Goal: Information Seeking & Learning: Check status

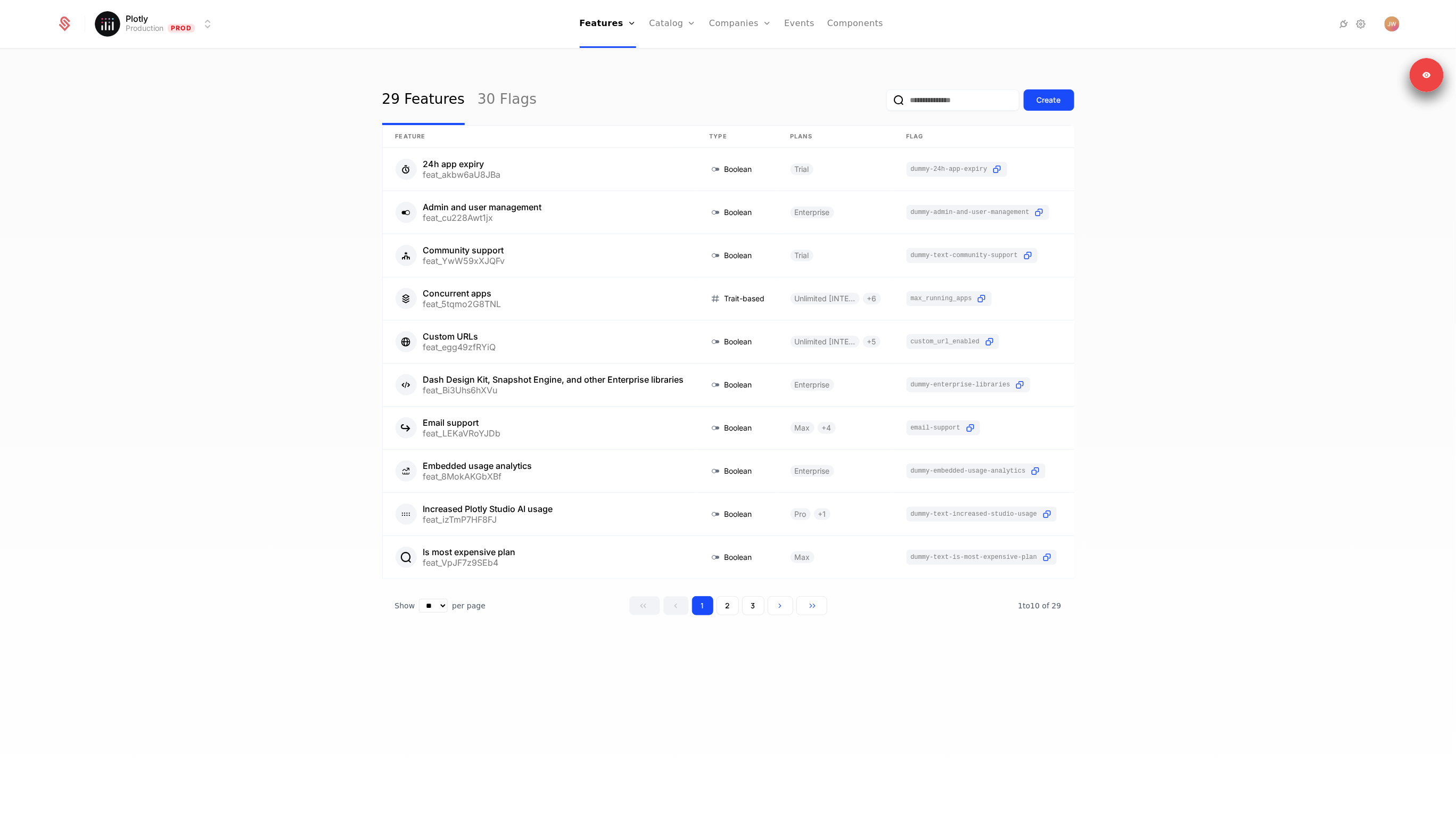
click at [294, 146] on div "29 Features 30 Flags Create Feature Type Plans Flag Last Modified 24h app expir…" at bounding box center [728, 441] width 1456 height 782
click at [743, 16] on link "Companies" at bounding box center [740, 24] width 62 height 48
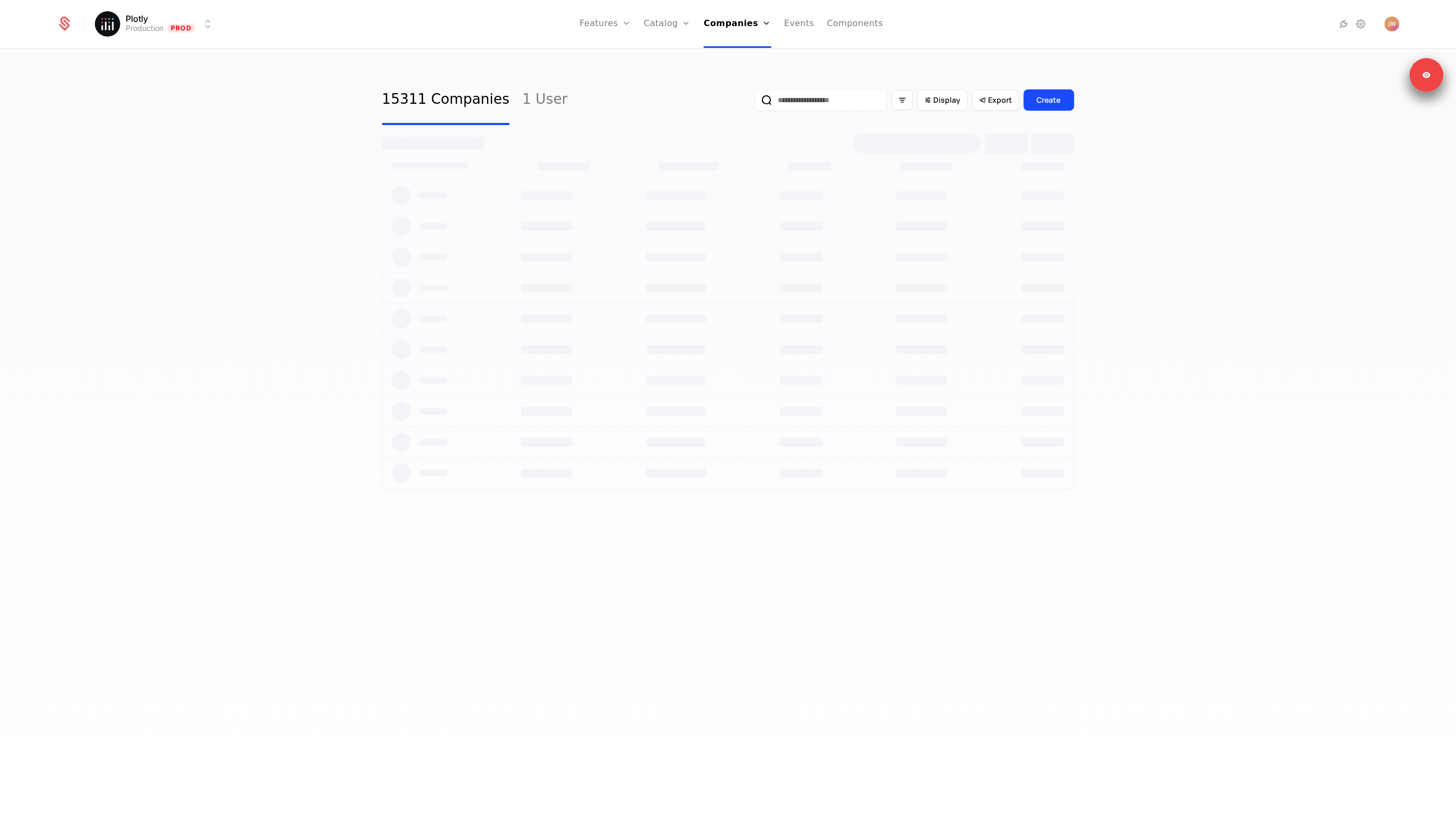
click at [829, 96] on input "email" at bounding box center [821, 100] width 133 height 21
type input "******"
click at [755, 102] on button "submit" at bounding box center [755, 102] width 0 height 0
click at [614, 75] on div "15311 Companies 1 User ****** Display Export Create" at bounding box center [728, 100] width 692 height 50
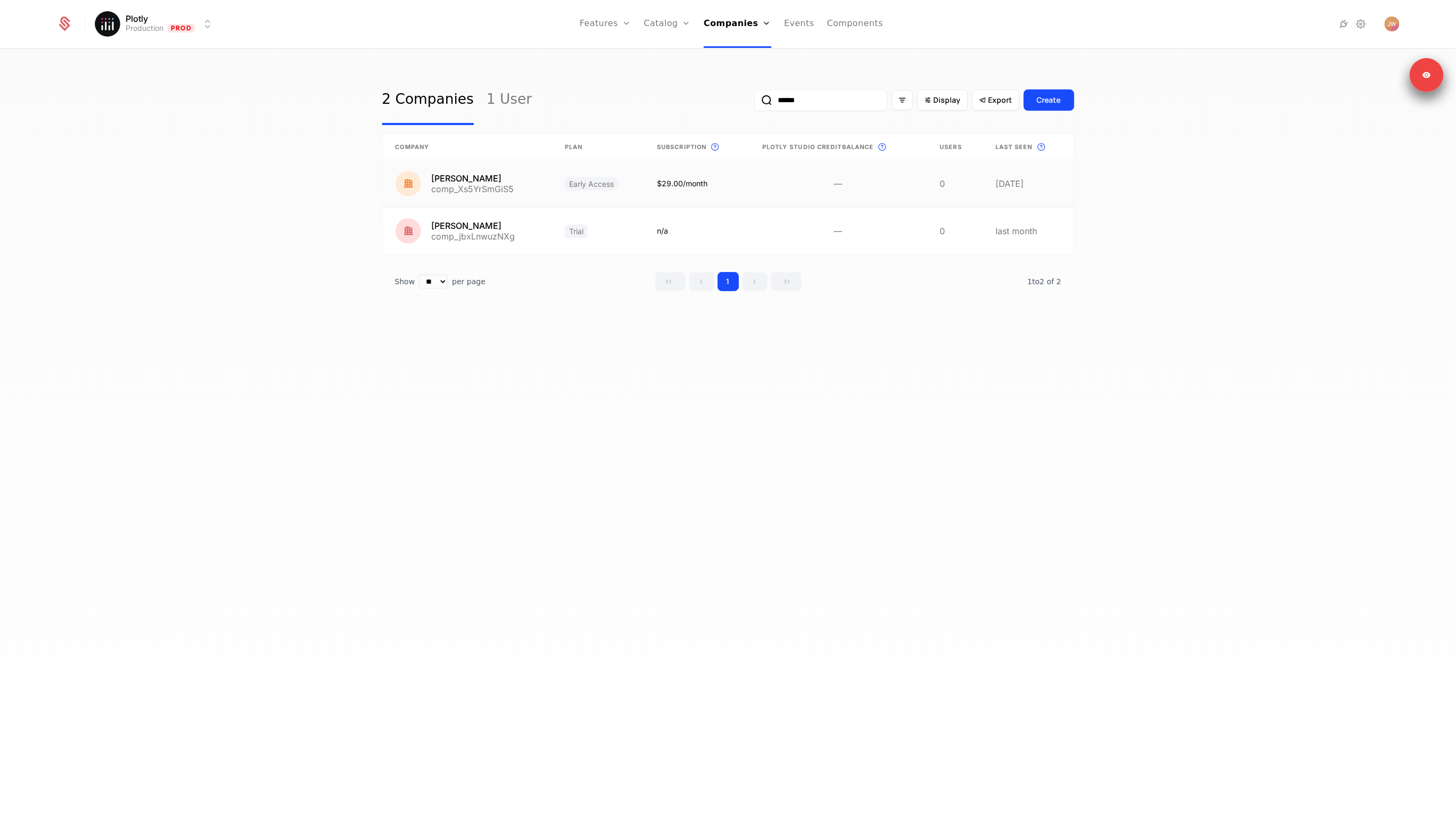
click at [471, 181] on link at bounding box center [467, 184] width 170 height 47
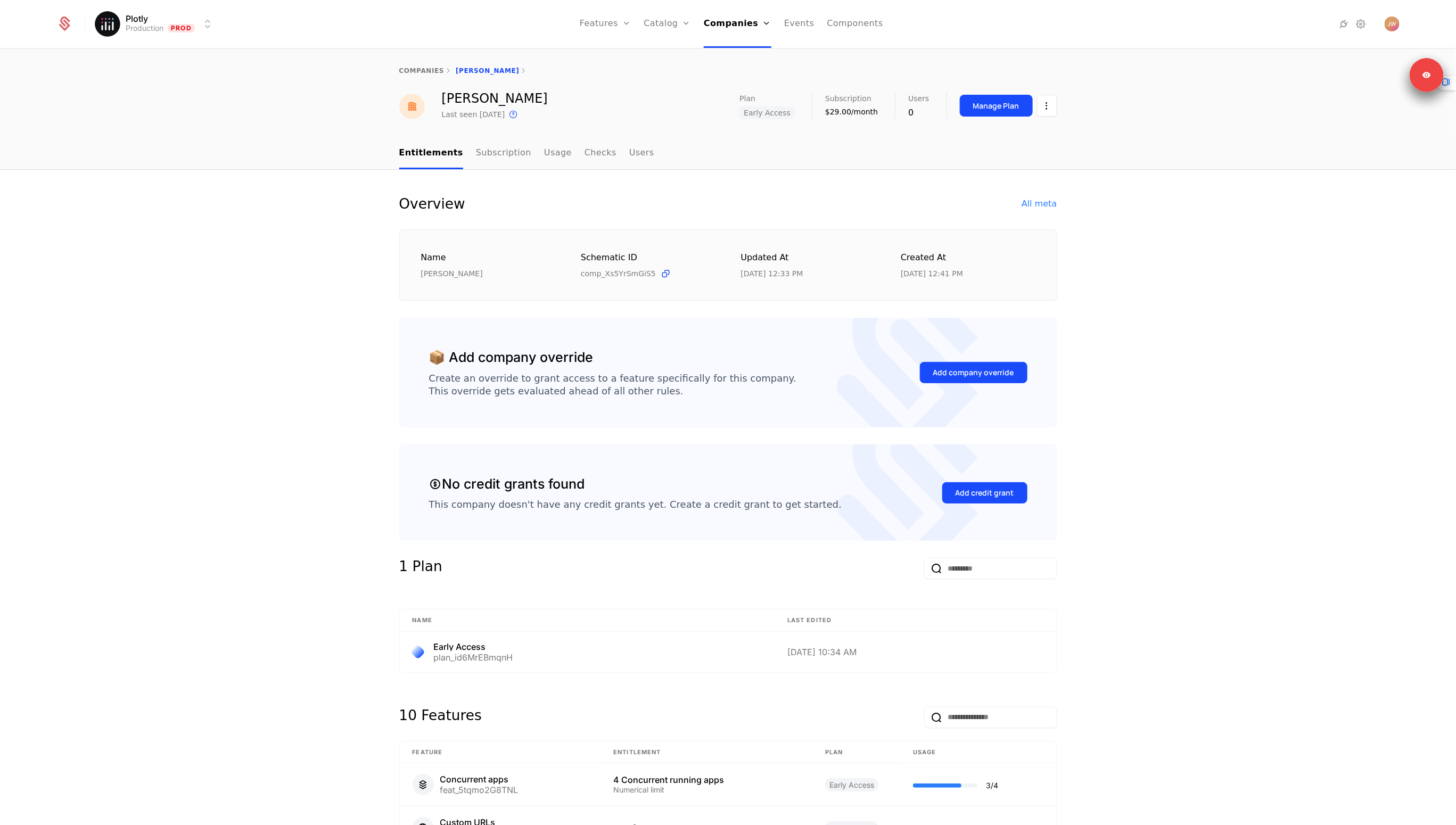
click at [844, 148] on nav "Entitlements Subscription Usage Checks Users" at bounding box center [728, 154] width 658 height 32
click at [481, 141] on link "Subscription" at bounding box center [504, 154] width 55 height 32
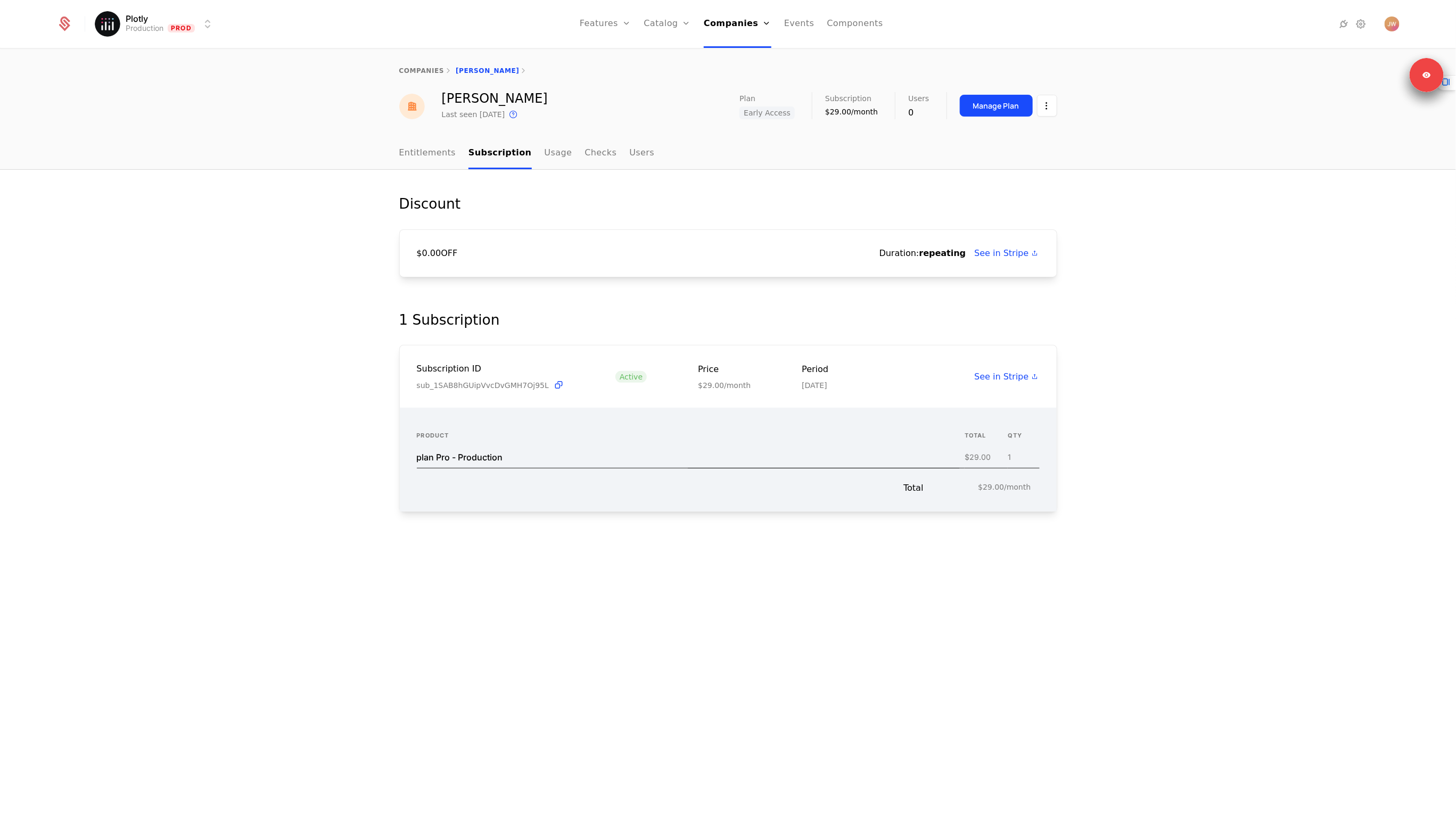
click at [327, 380] on div "Discount $0.00 OFF Duration: repeating See in Stripe 1 Subscription Subscriptio…" at bounding box center [728, 497] width 1456 height 655
click at [216, 364] on div "Discount $0.00 OFF Duration: repeating See in Stripe 1 Subscription Subscriptio…" at bounding box center [728, 497] width 1456 height 655
click at [306, 208] on div "Discount $0.00 OFF Duration: repeating See in Stripe 1 Subscription Subscriptio…" at bounding box center [728, 497] width 1456 height 655
drag, startPoint x: 414, startPoint y: 257, endPoint x: 653, endPoint y: 257, distance: 239.0
click at [642, 257] on div "$0.00 OFF Duration: repeating See in Stripe" at bounding box center [728, 253] width 658 height 48
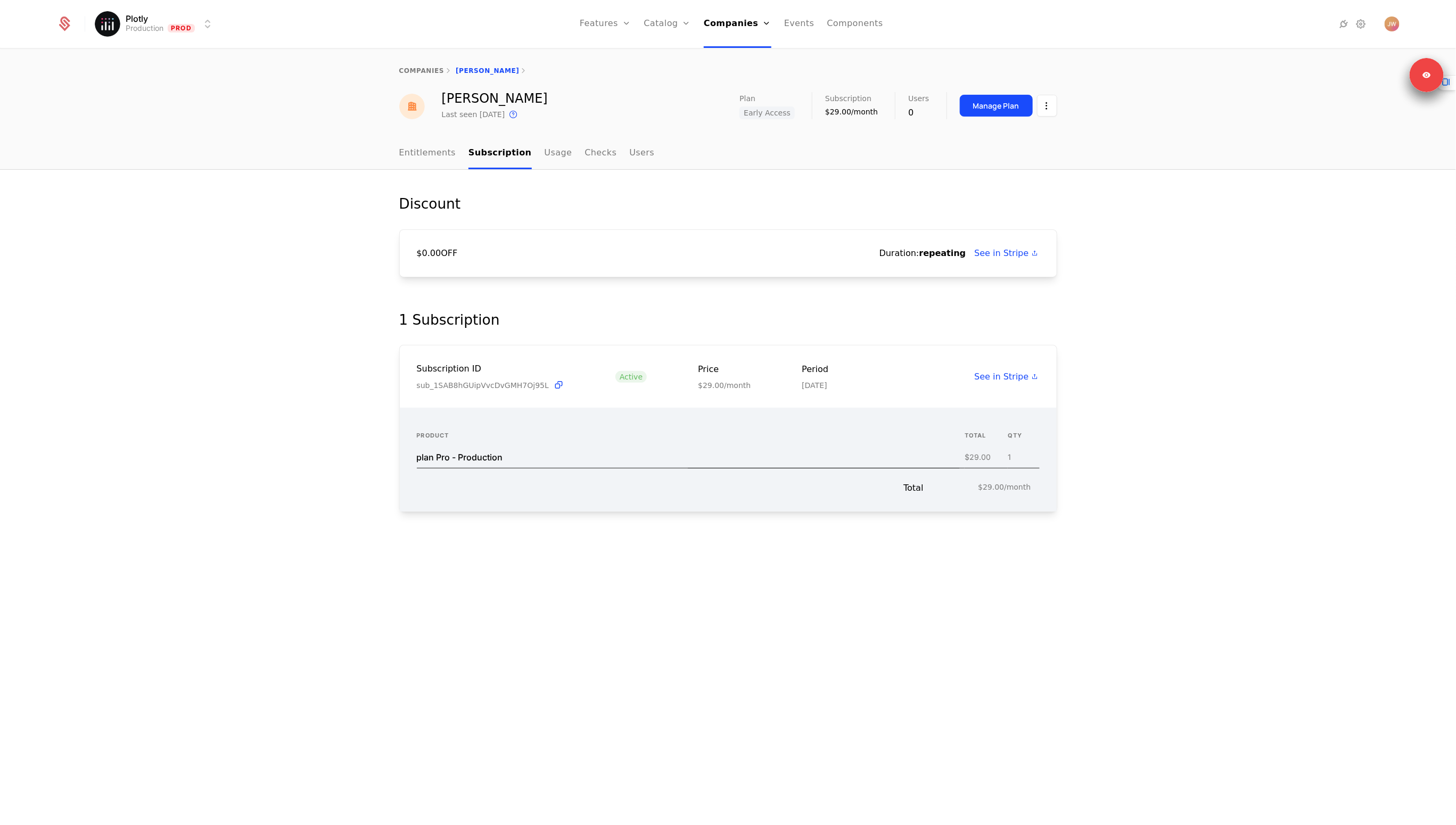
click at [668, 255] on div "$0.00 OFF Duration: repeating See in Stripe" at bounding box center [728, 253] width 658 height 48
click at [423, 146] on link "Entitlements" at bounding box center [427, 154] width 57 height 32
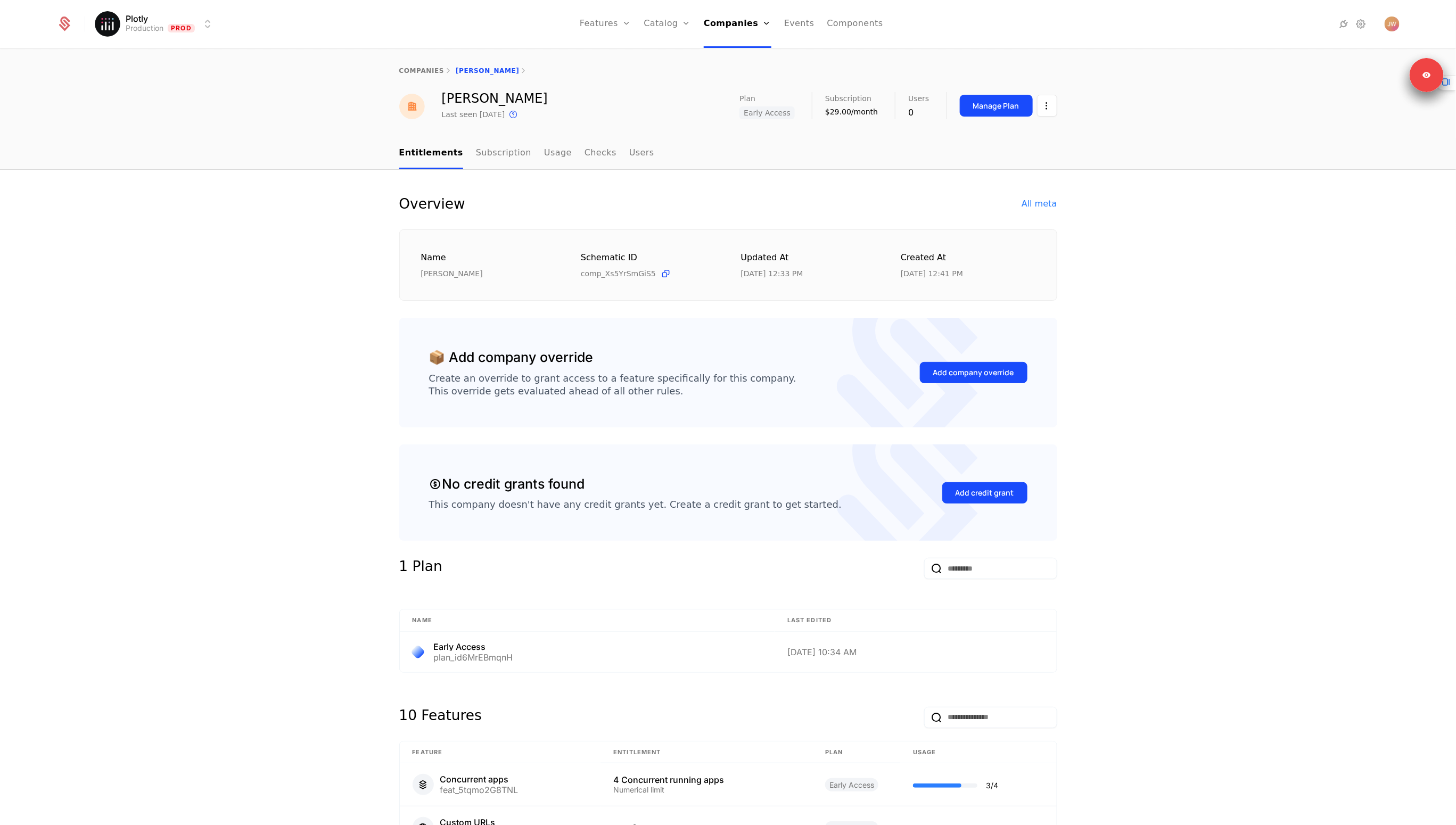
drag, startPoint x: 176, startPoint y: 210, endPoint x: 809, endPoint y: 210, distance: 633.0
click at [198, 210] on div "Overview All meta Name [PERSON_NAME] ID comp_Xs5YrSmGiS5 Updated at [DATE] 12:3…" at bounding box center [728, 730] width 1456 height 1121
click at [1206, 227] on div "Overview All meta Name [PERSON_NAME] ID comp_Xs5YrSmGiS5 Updated at [DATE] 12:3…" at bounding box center [728, 730] width 1456 height 1121
click at [774, 111] on span "Early Access" at bounding box center [767, 112] width 55 height 13
click at [757, 118] on span "Early Access" at bounding box center [767, 112] width 55 height 13
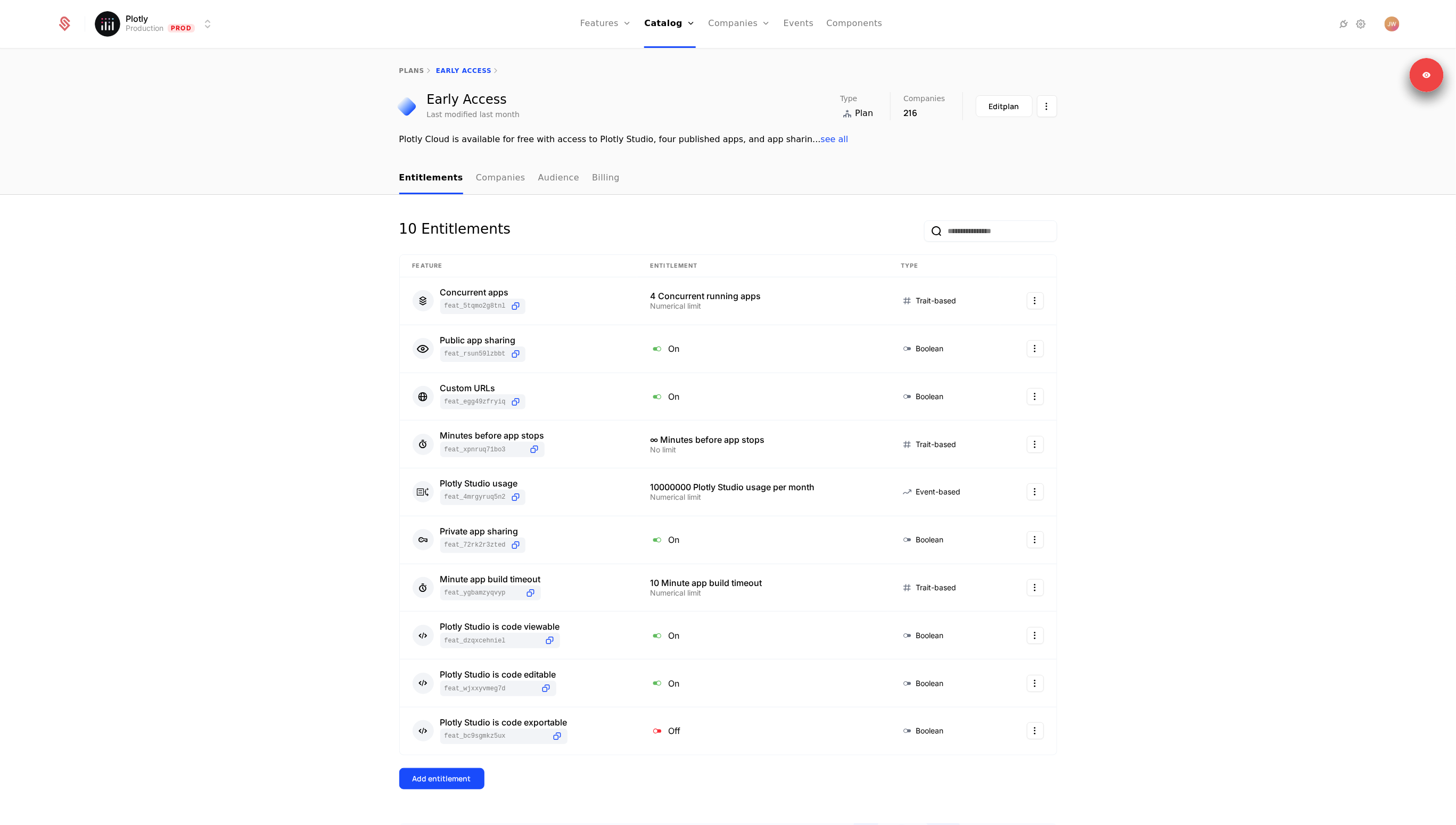
click at [930, 158] on div "plans Early Access Early Access Last modified last month Type Plan Companies 21…" at bounding box center [728, 106] width 1456 height 114
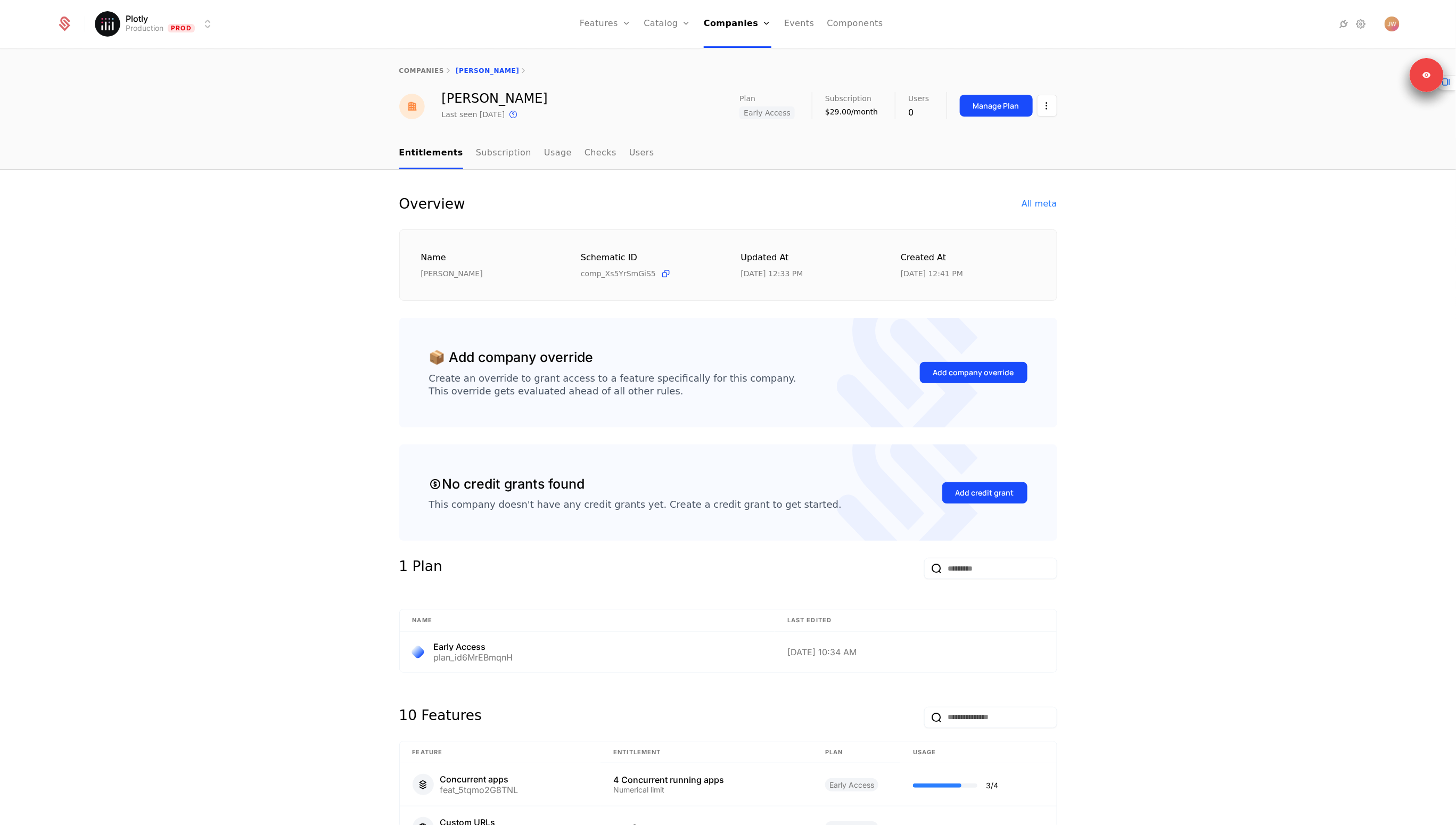
click at [755, 112] on span "Early Access" at bounding box center [767, 112] width 55 height 13
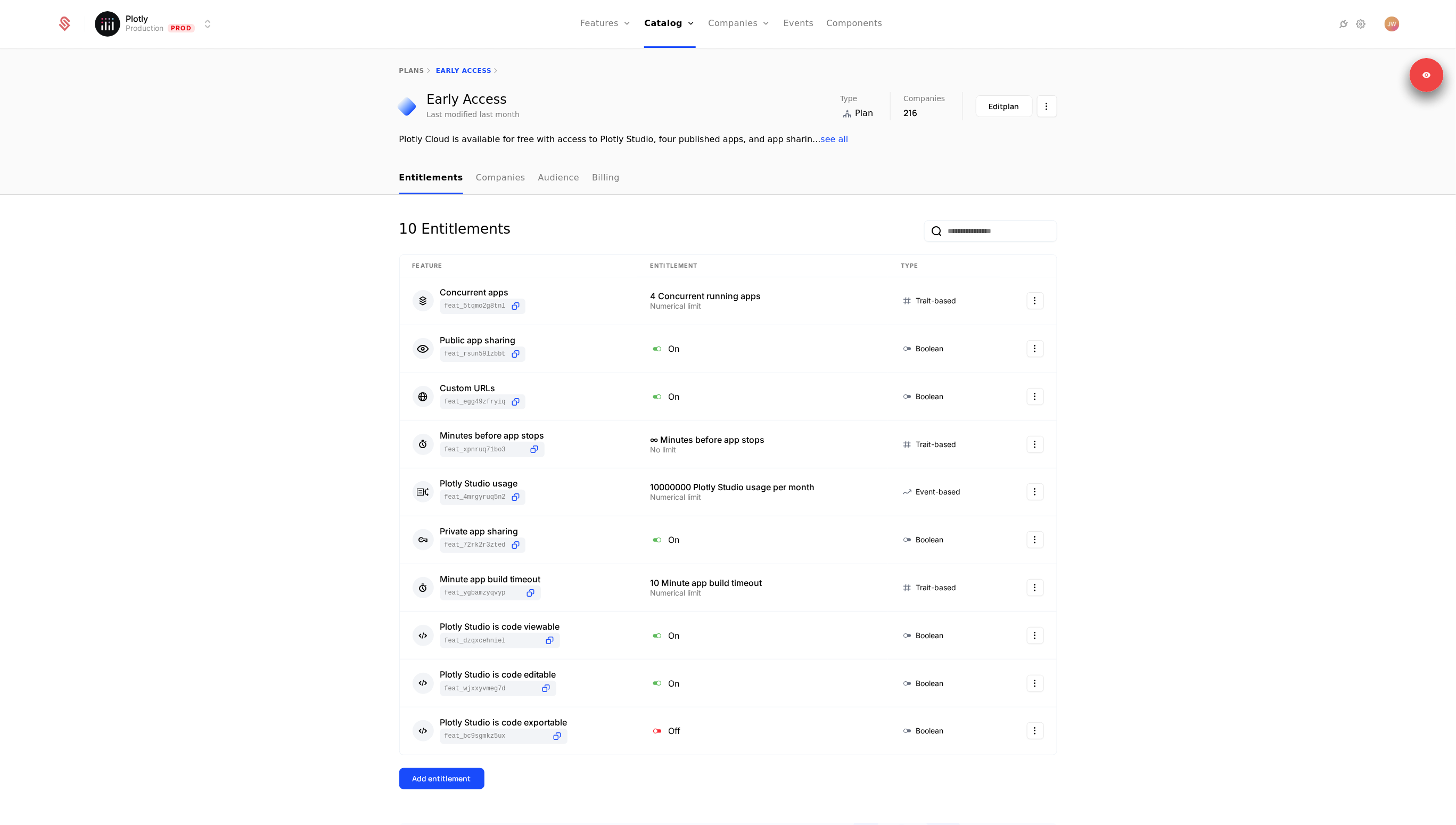
click at [252, 500] on div "10 Entitlements Feature Entitlement Type Concurrent apps feat_5tqmo2G8TNL 4 Con…" at bounding box center [728, 593] width 1456 height 797
click at [538, 179] on link "Audience" at bounding box center [558, 179] width 41 height 32
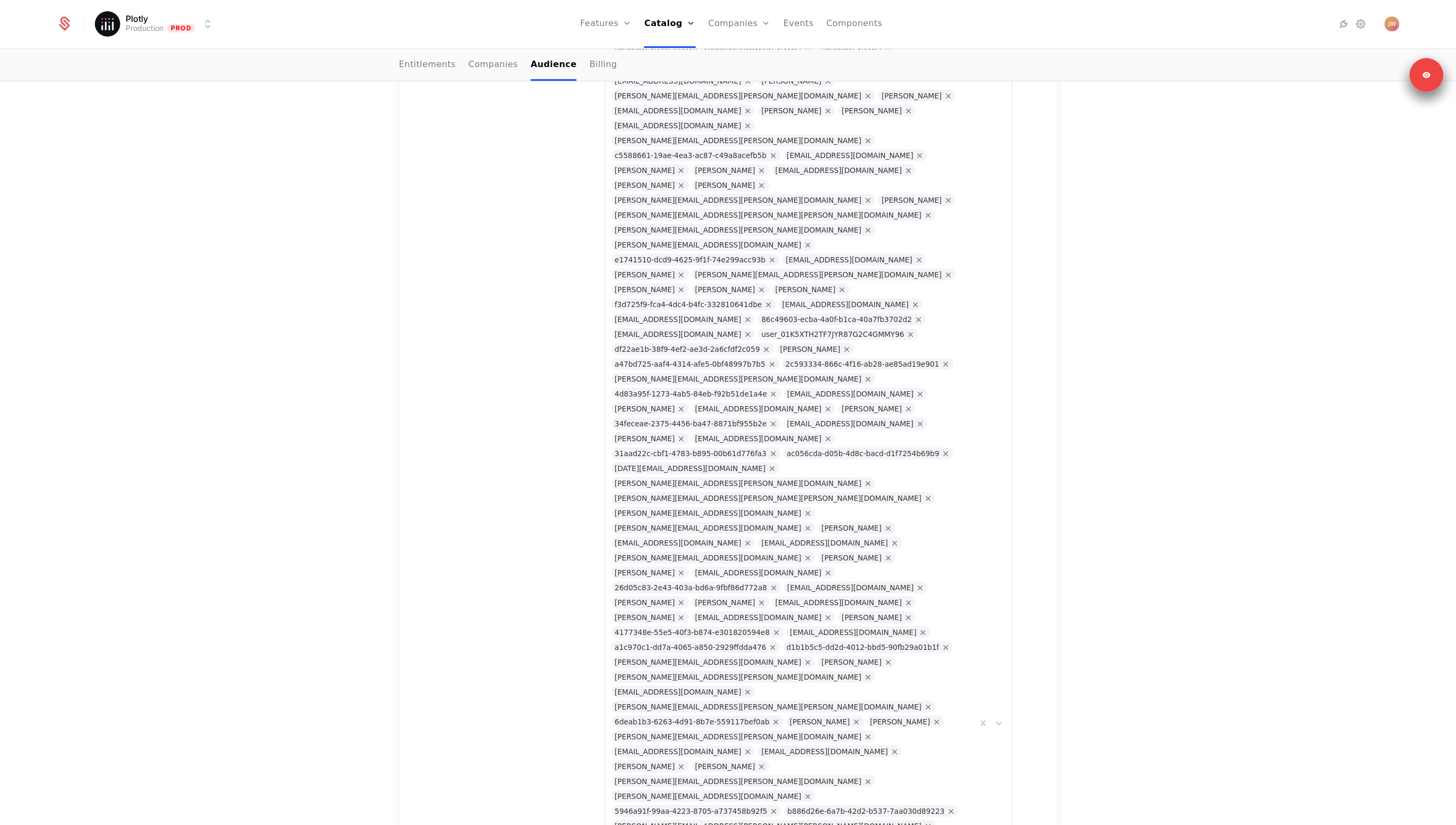
scroll to position [177, 0]
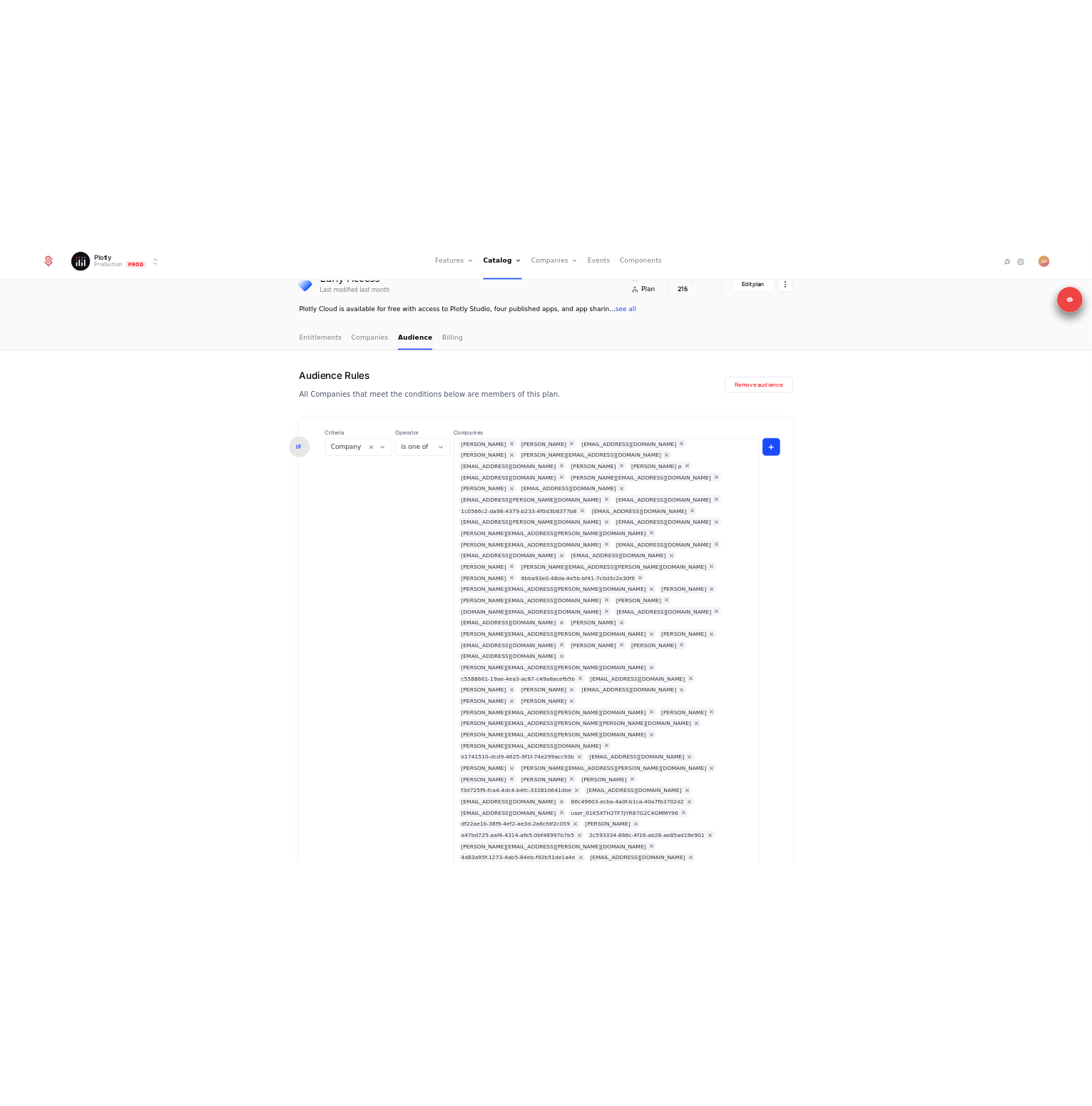
scroll to position [0, 0]
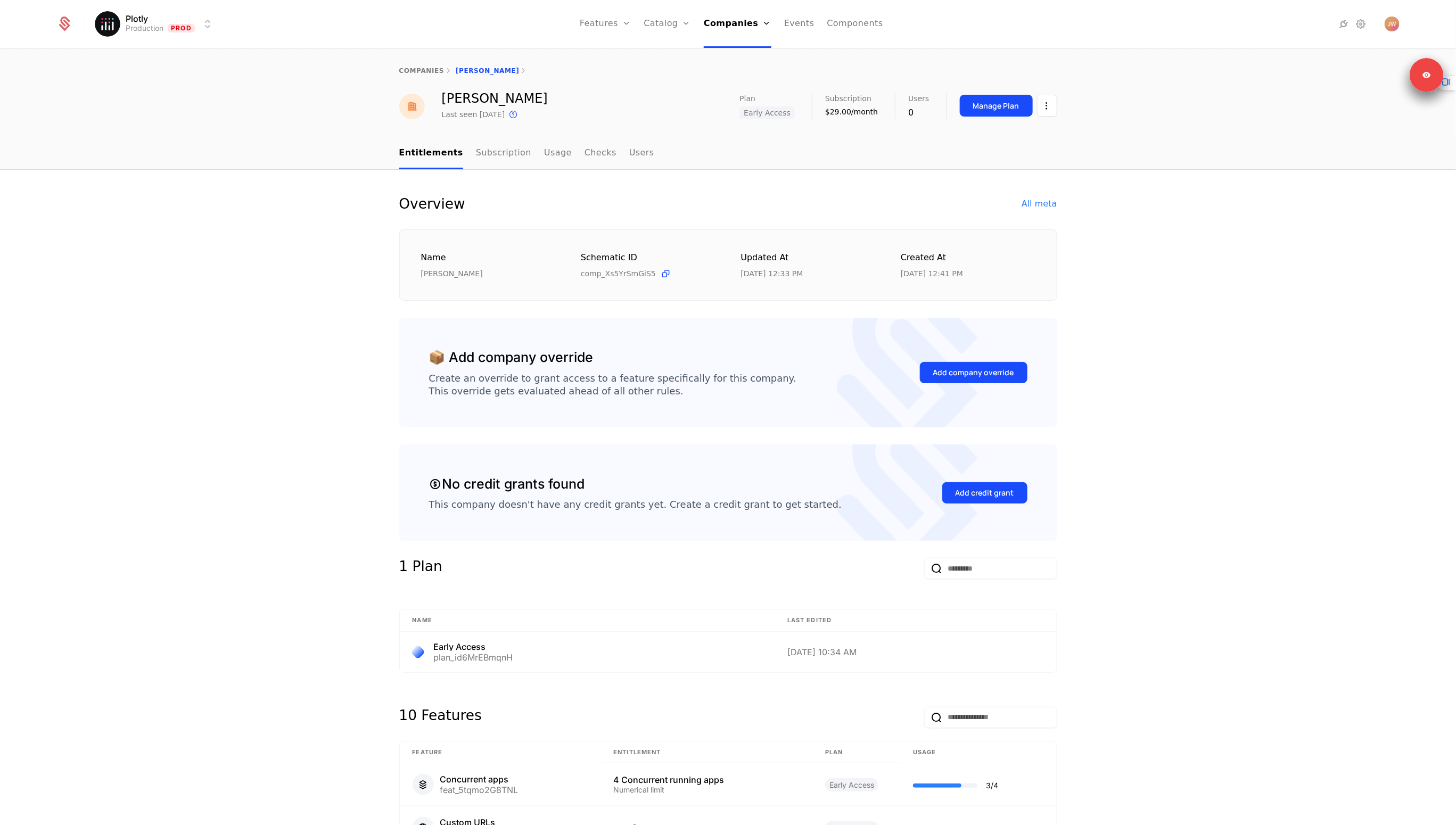
click at [838, 173] on div "Overview All meta Name Brian Julius Schematic ID comp_Xs5YrSmGiS5 Updated at 10…" at bounding box center [728, 730] width 1456 height 1121
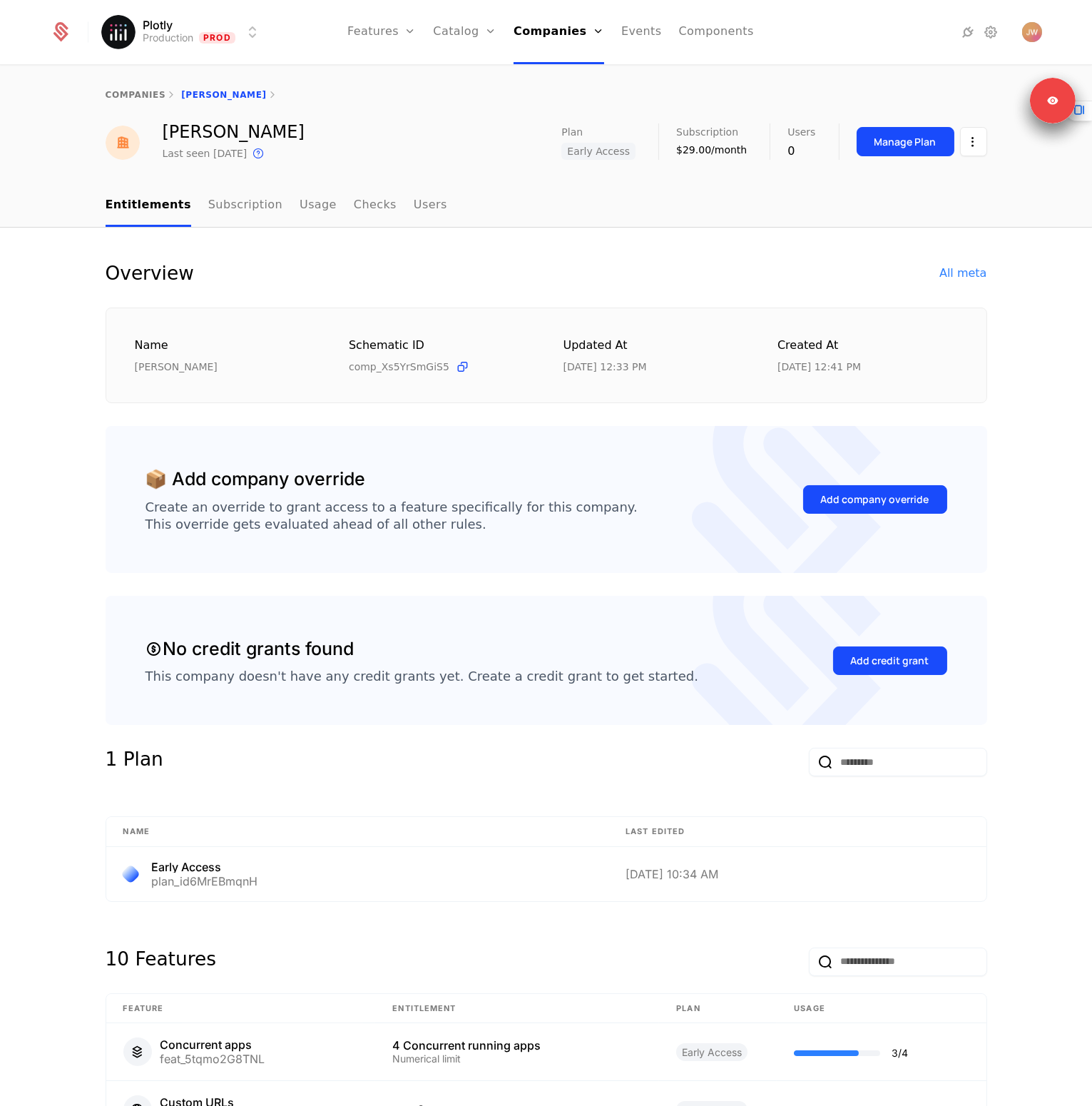
click at [1046, 594] on div "Overview All meta Name [PERSON_NAME] ID comp_Xs5YrSmGiS5 Updated at [DATE] 12:3…" at bounding box center [546, 978] width 1092 height 1502
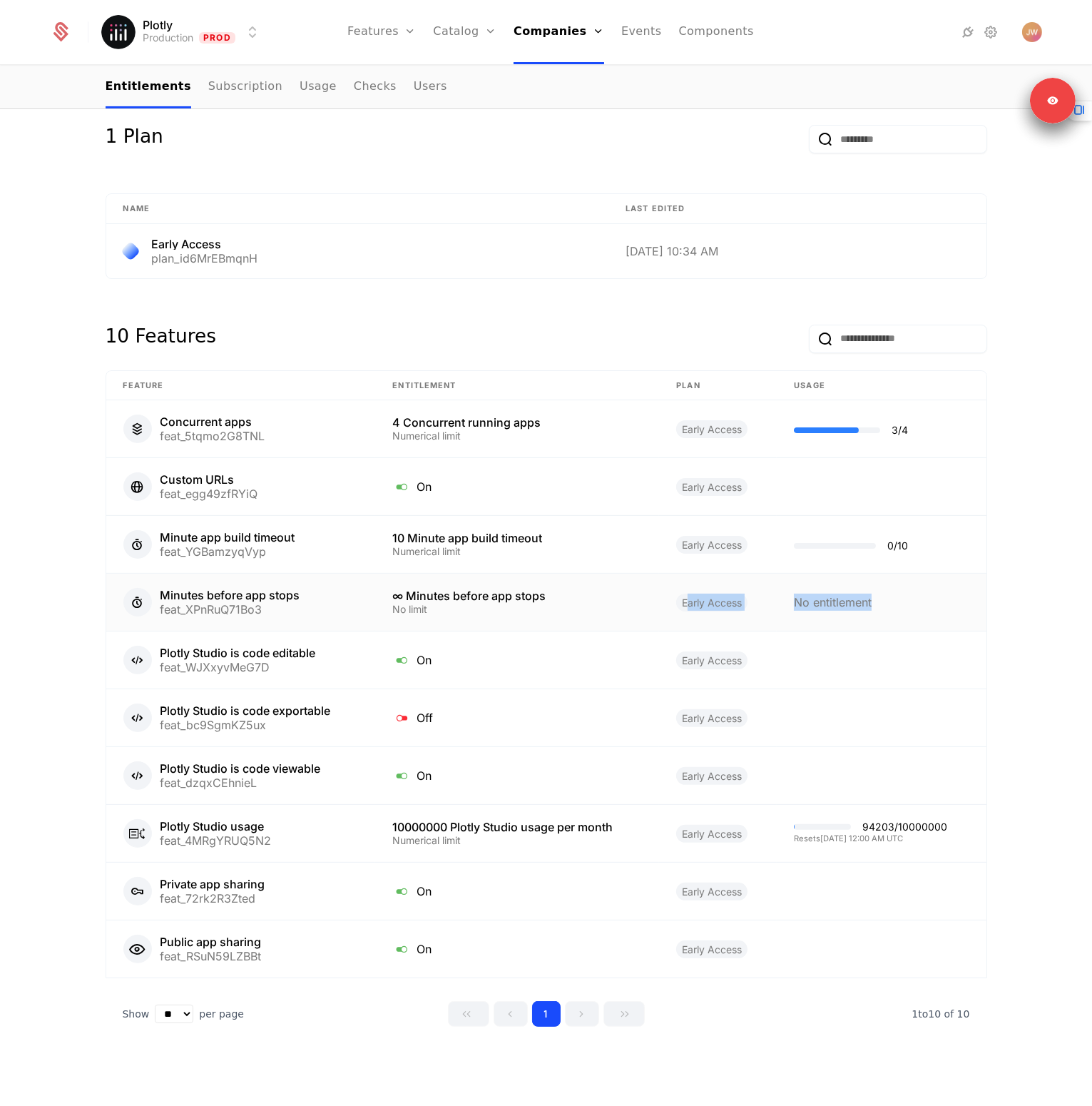
drag, startPoint x: 682, startPoint y: 601, endPoint x: 816, endPoint y: 611, distance: 134.4
click at [816, 611] on tr "Minutes before app stops feat_XPnRuQ71Bo3 ∞ Minutes before app stops No limit E…" at bounding box center [546, 602] width 880 height 58
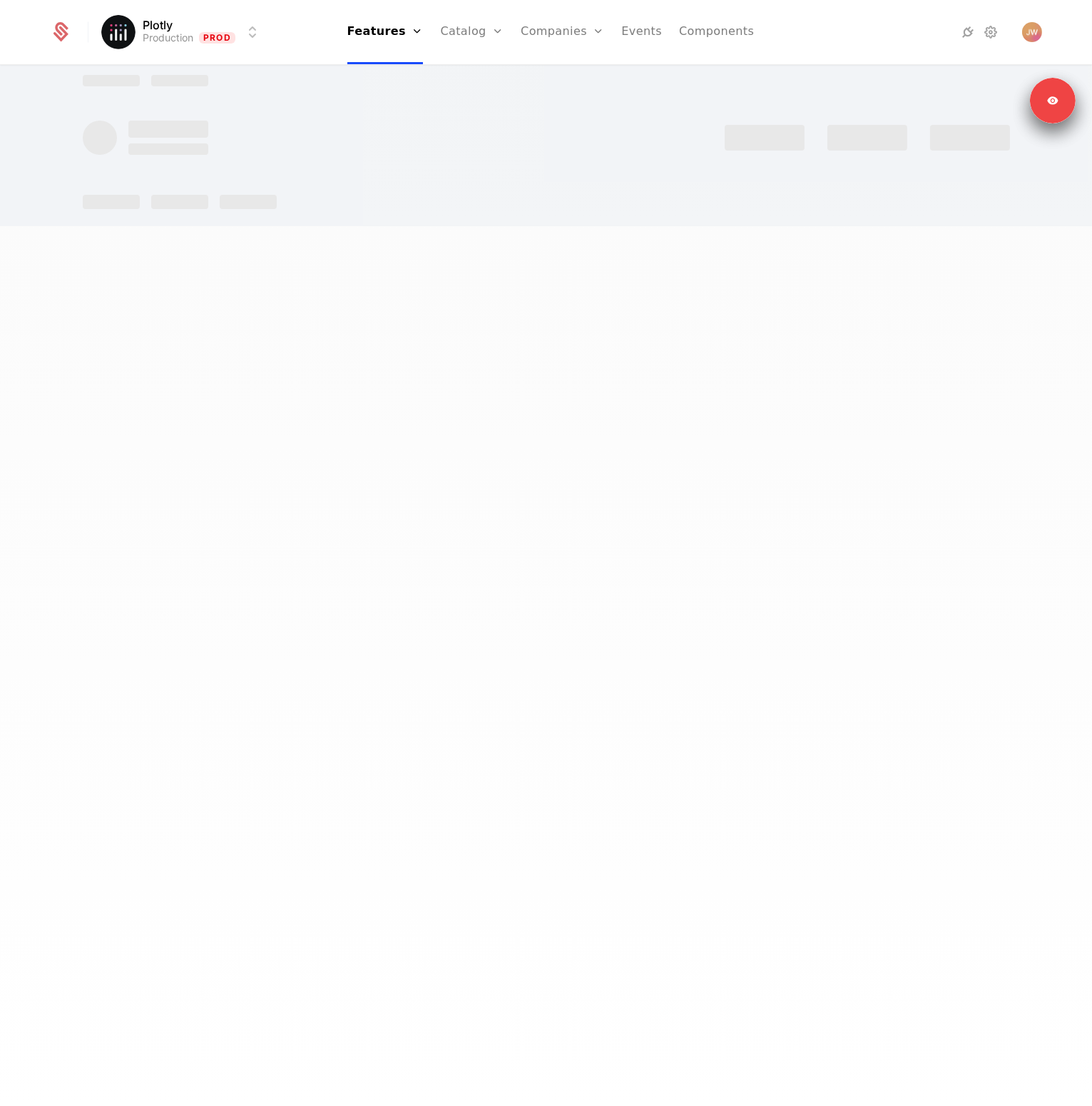
click at [959, 629] on div at bounding box center [546, 553] width 1092 height 1106
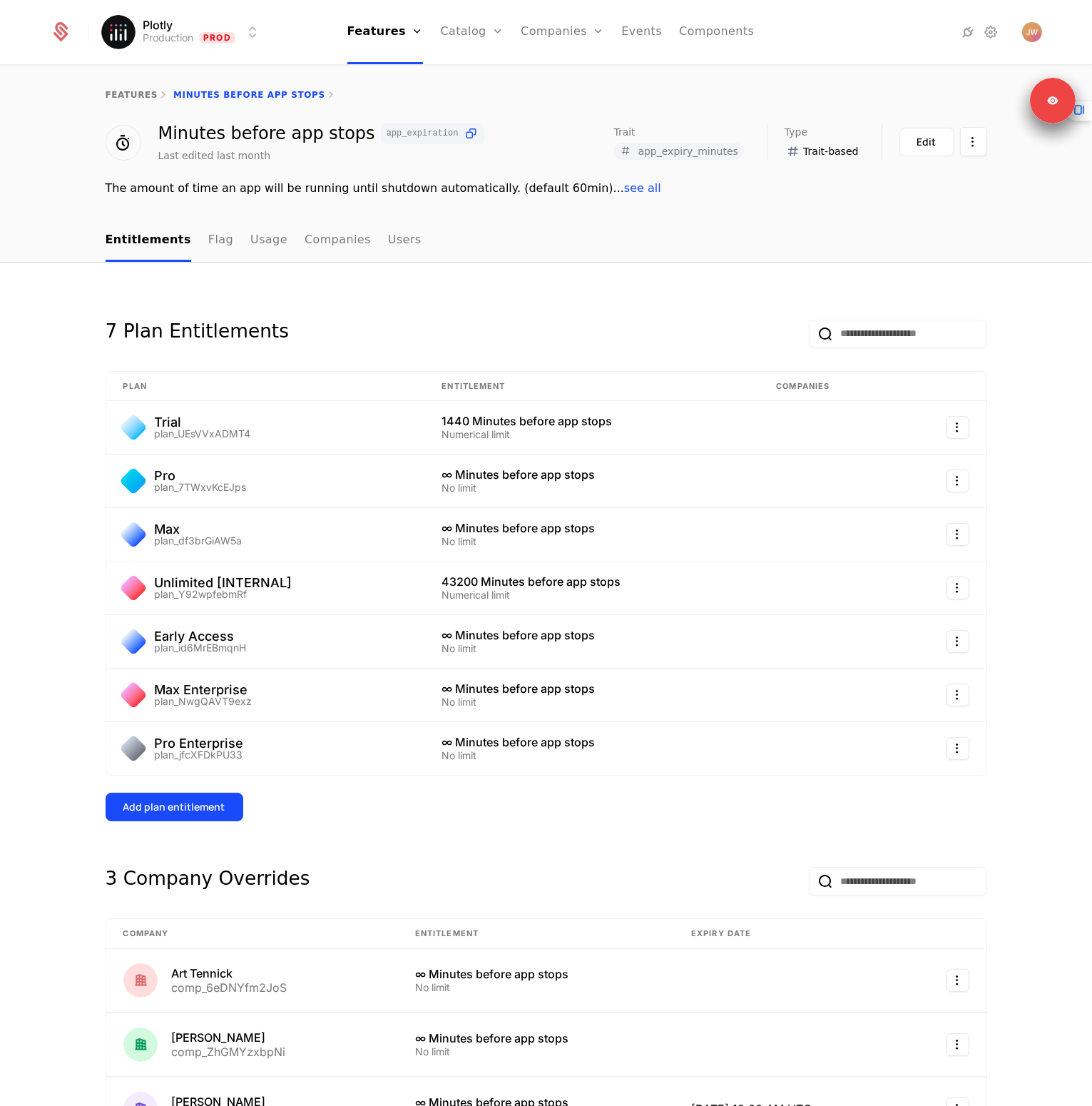
click at [596, 362] on div "7 Plan Entitlements Plan Entitlement Companies Trial plan_UEsVVxADMT4 1440 Minu…" at bounding box center [546, 559] width 881 height 525
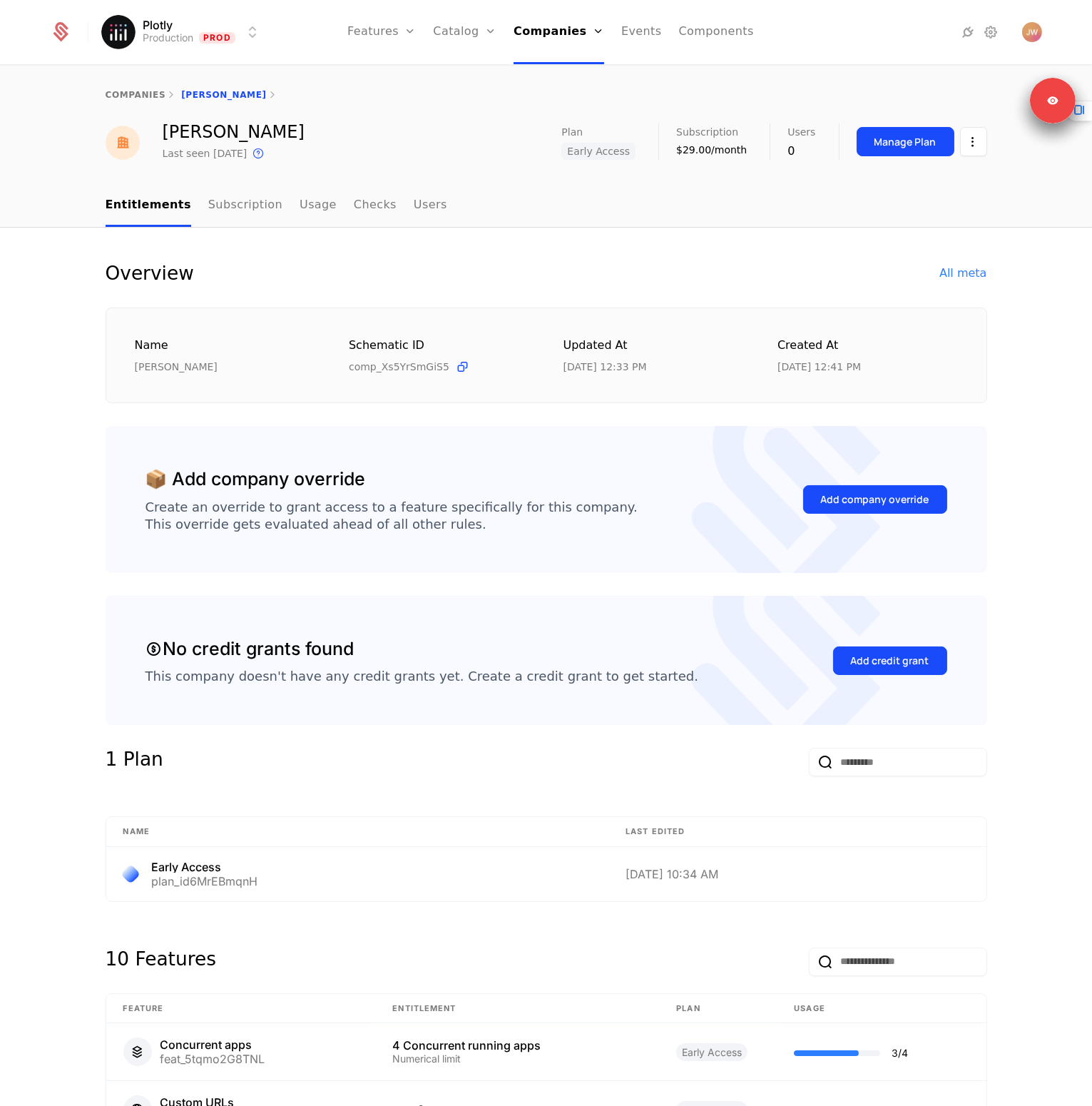
click at [717, 272] on div "Overview All meta" at bounding box center [546, 273] width 881 height 23
click at [216, 203] on link "Subscription" at bounding box center [245, 206] width 74 height 42
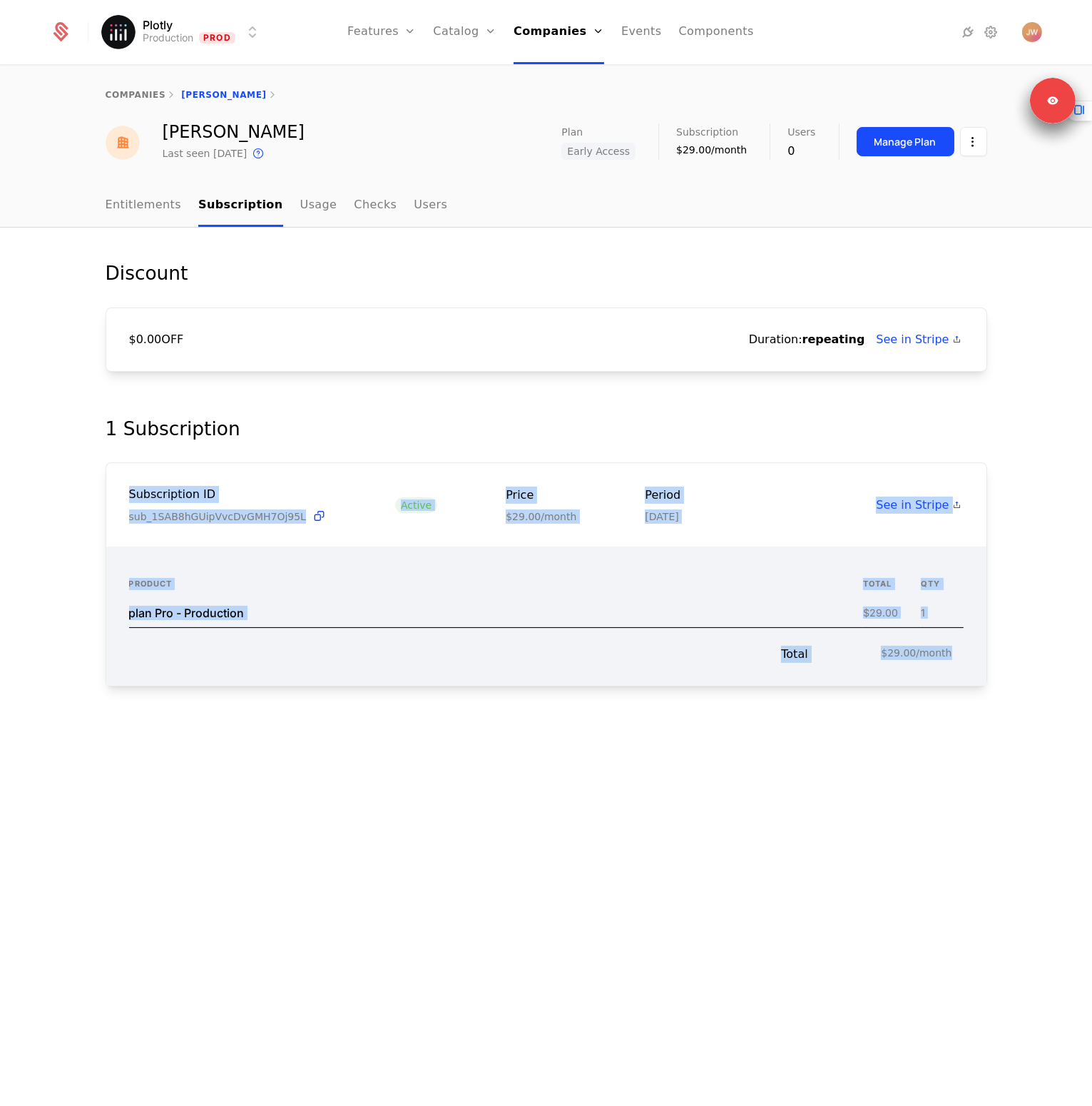
drag, startPoint x: 956, startPoint y: 657, endPoint x: 641, endPoint y: 405, distance: 403.4
click at [642, 407] on div "Discount $0.00 OFF Duration: repeating See in Stripe 1 Subscription Subscriptio…" at bounding box center [546, 497] width 927 height 470
click at [641, 405] on div "Discount $0.00 OFF Duration: repeating See in Stripe" at bounding box center [546, 339] width 881 height 155
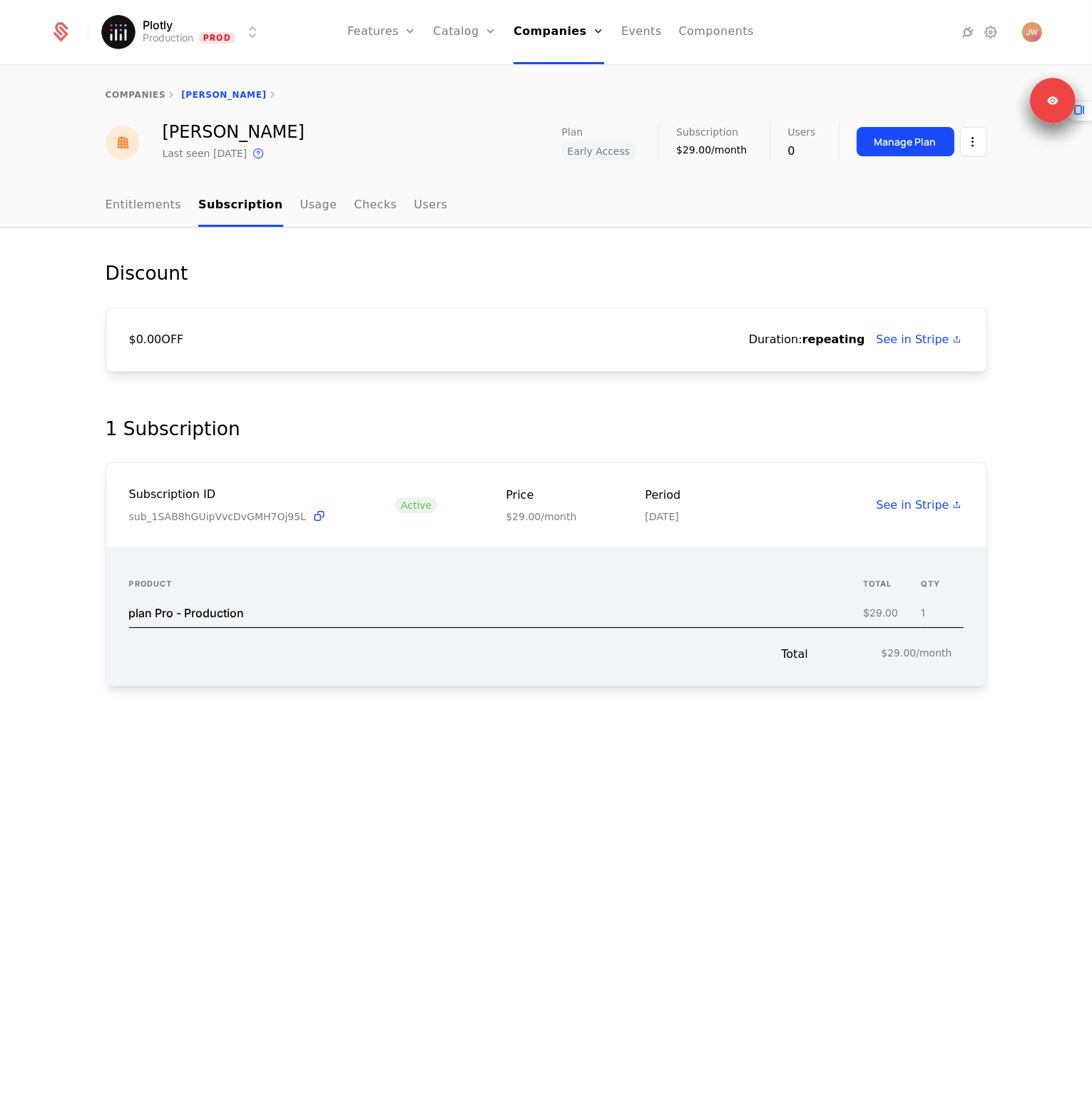
click at [641, 784] on div "Discount $0.00 OFF Duration: repeating See in Stripe 1 Subscription Subscriptio…" at bounding box center [546, 667] width 1092 height 879
click at [583, 404] on div "Discount $0.00 OFF Duration: repeating See in Stripe" at bounding box center [546, 339] width 881 height 155
drag, startPoint x: 619, startPoint y: 156, endPoint x: 496, endPoint y: 84, distance: 142.5
click at [496, 84] on div "companies Brian Julius Brian Julius Last seen 4 days ago This is the date a tra…" at bounding box center [546, 126] width 1092 height 118
click at [496, 84] on div "companies Brian Julius" at bounding box center [546, 95] width 1092 height 57
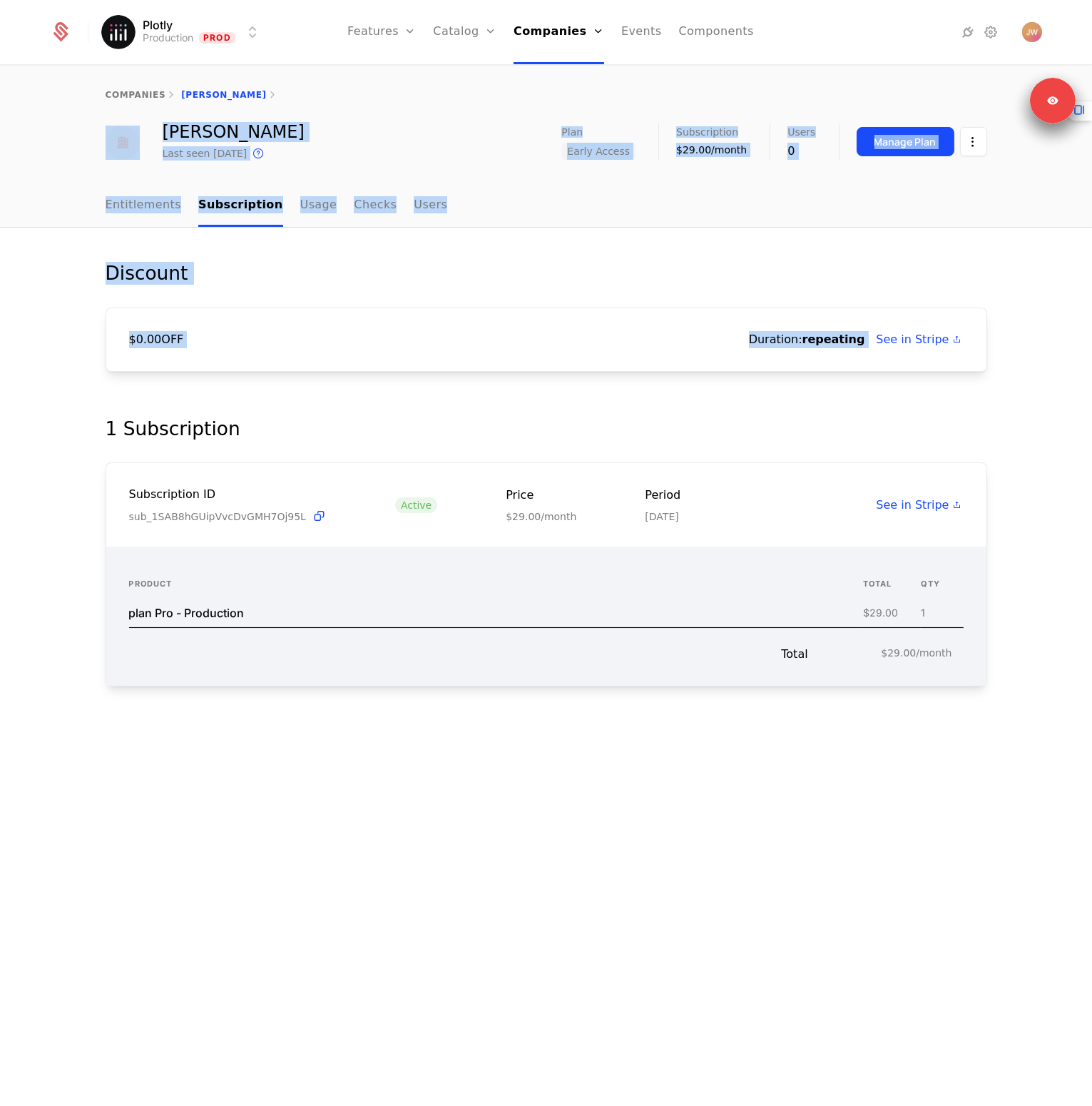
drag, startPoint x: 496, startPoint y: 84, endPoint x: 648, endPoint y: 370, distance: 323.9
click at [648, 370] on div "companies Brian Julius Brian Julius Last seen 4 days ago This is the date a tra…" at bounding box center [546, 586] width 1092 height 1040
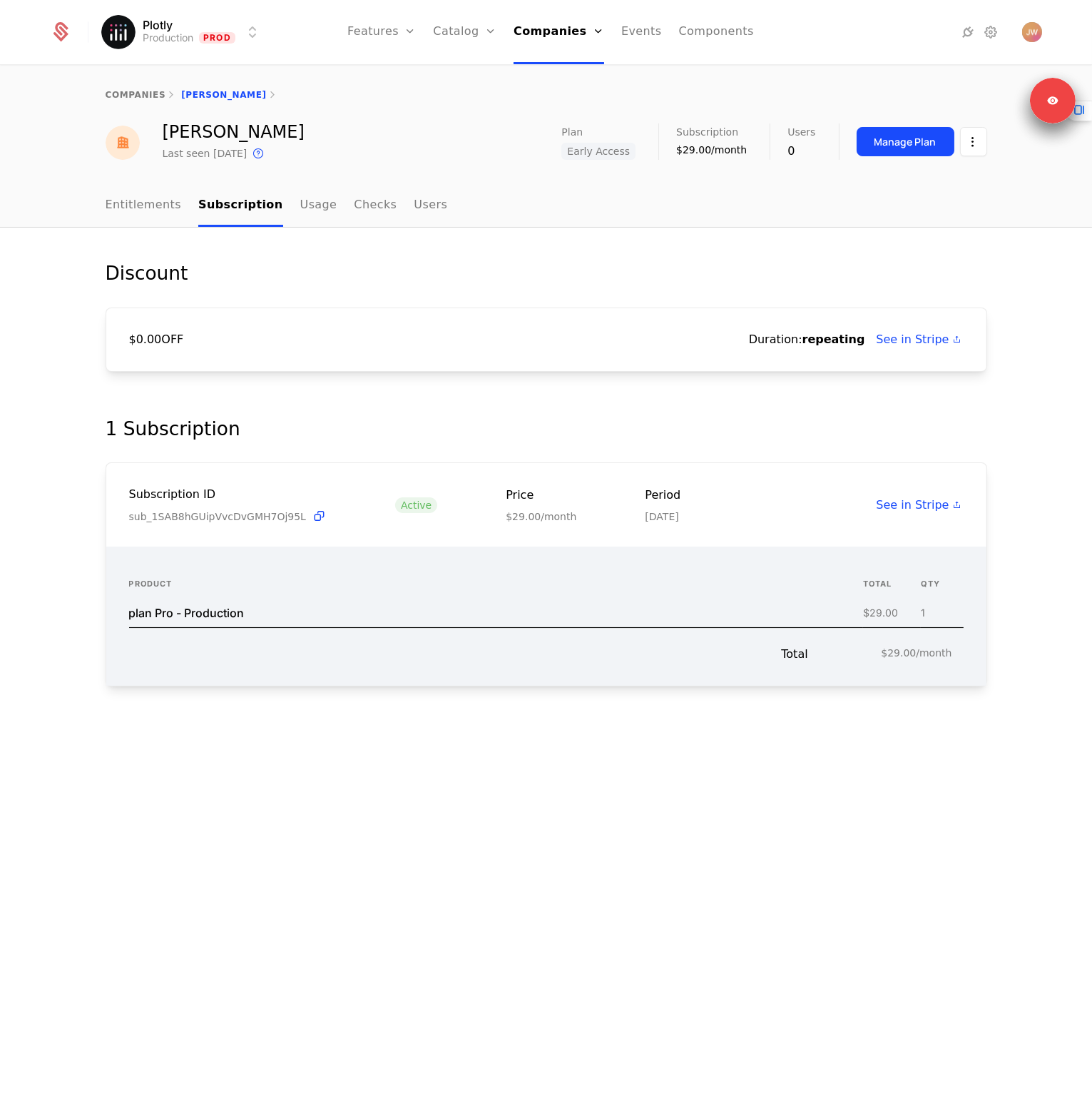
click at [716, 477] on div "Subscription ID sub_1SAB8hGUipVvcDvGMH7Oj95L Active Price $29.00/month Period O…" at bounding box center [546, 505] width 880 height 83
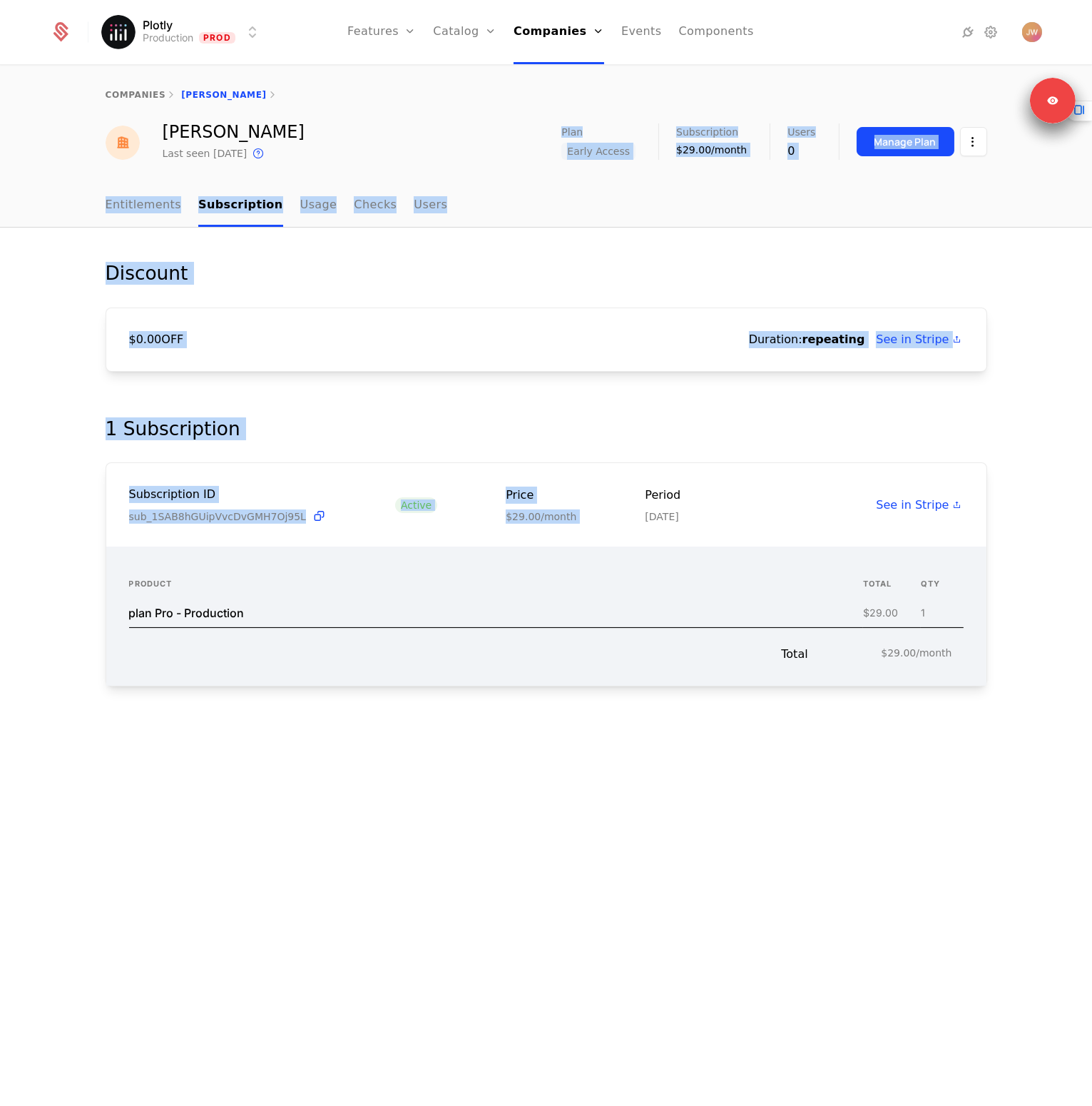
drag, startPoint x: 712, startPoint y: 447, endPoint x: 479, endPoint y: 128, distance: 395.0
click at [479, 128] on div "companies Brian Julius Brian Julius Last seen 4 days ago This is the date a tra…" at bounding box center [546, 586] width 1092 height 1040
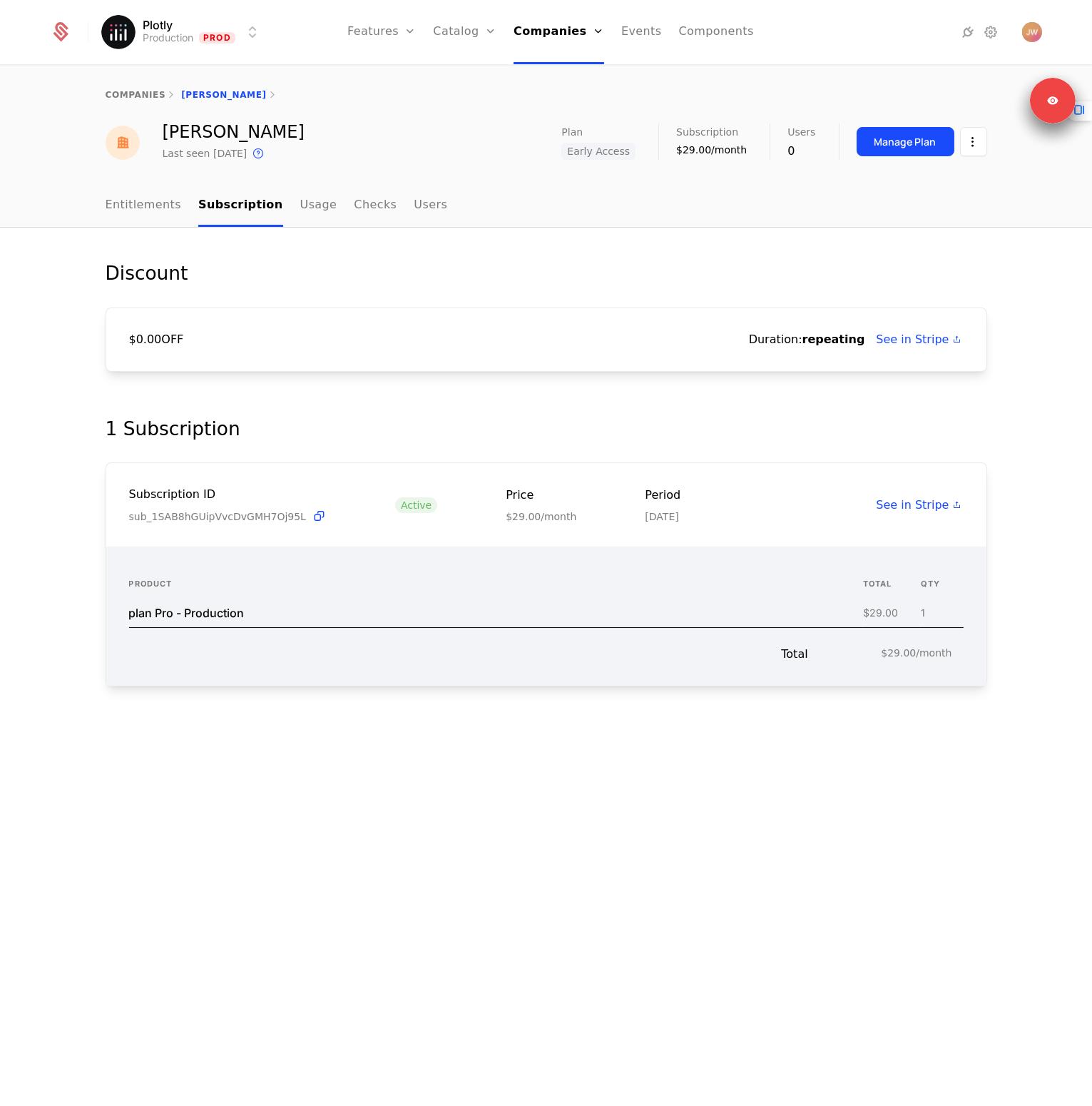
click at [479, 128] on div "Brian Julius Last seen 4 days ago This is the date a track or identify event as…" at bounding box center [546, 142] width 881 height 39
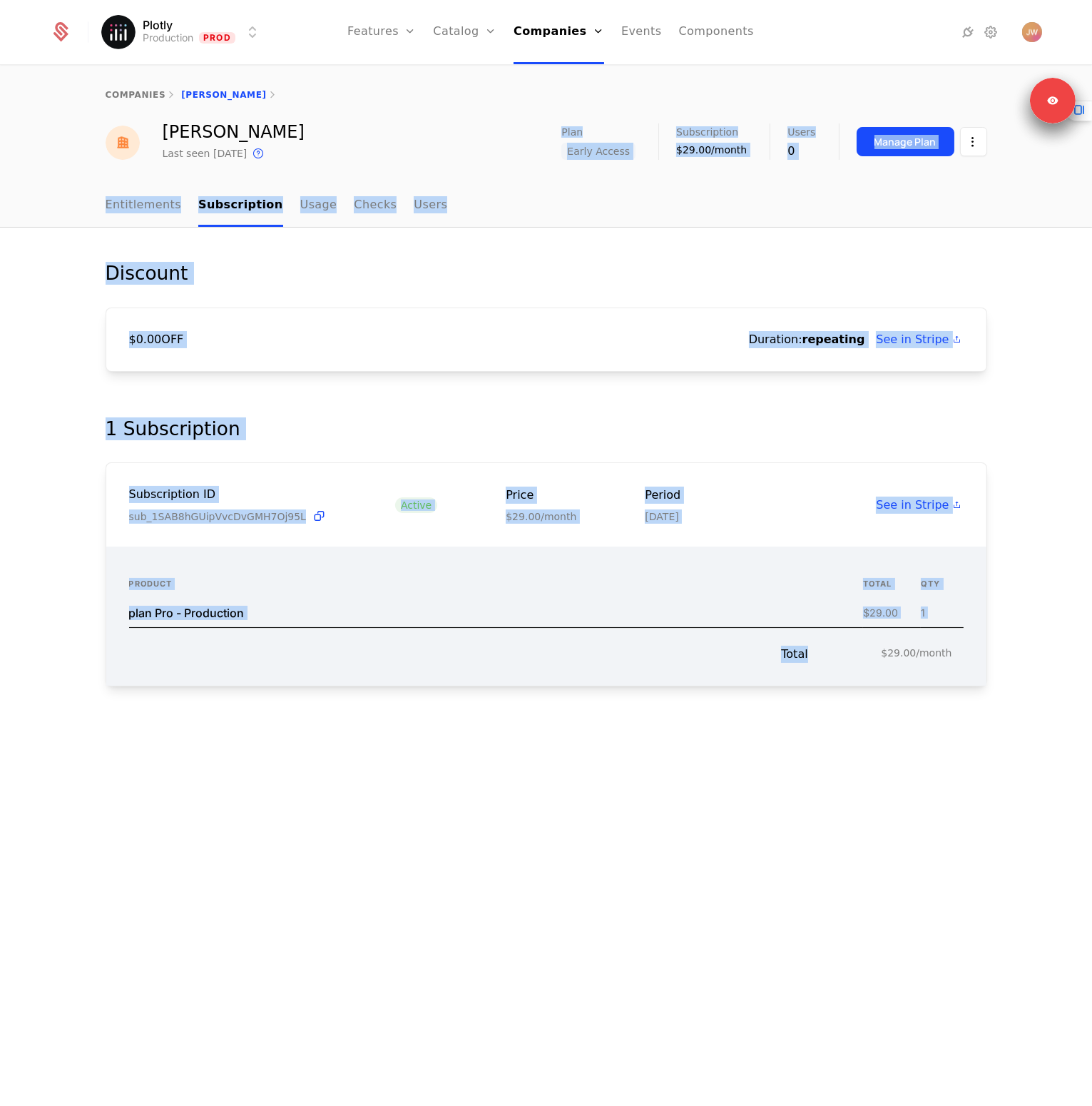
drag, startPoint x: 477, startPoint y: 123, endPoint x: 676, endPoint y: 823, distance: 727.7
click at [669, 816] on div "companies Brian Julius Brian Julius Last seen 4 days ago This is the date a tra…" at bounding box center [546, 586] width 1092 height 1040
drag, startPoint x: 691, startPoint y: 830, endPoint x: 682, endPoint y: 816, distance: 16.6
click at [692, 830] on div "Discount $0.00 OFF Duration: repeating See in Stripe 1 Subscription Subscriptio…" at bounding box center [546, 667] width 1092 height 879
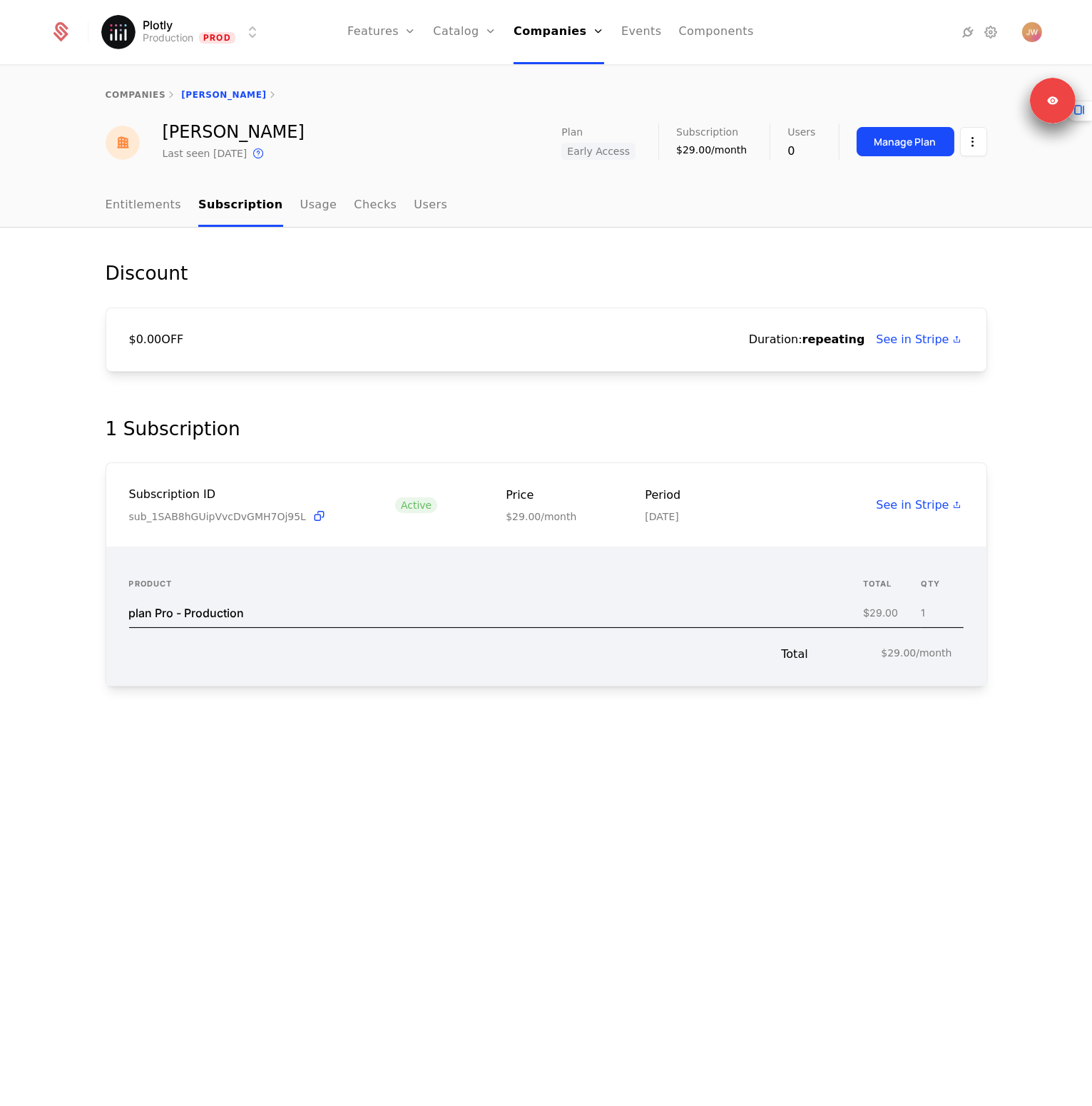
click at [803, 834] on div "Discount $0.00 OFF Duration: repeating See in Stripe 1 Subscription Subscriptio…" at bounding box center [546, 667] width 1092 height 879
click at [482, 140] on link "Configuration" at bounding box center [486, 138] width 73 height 11
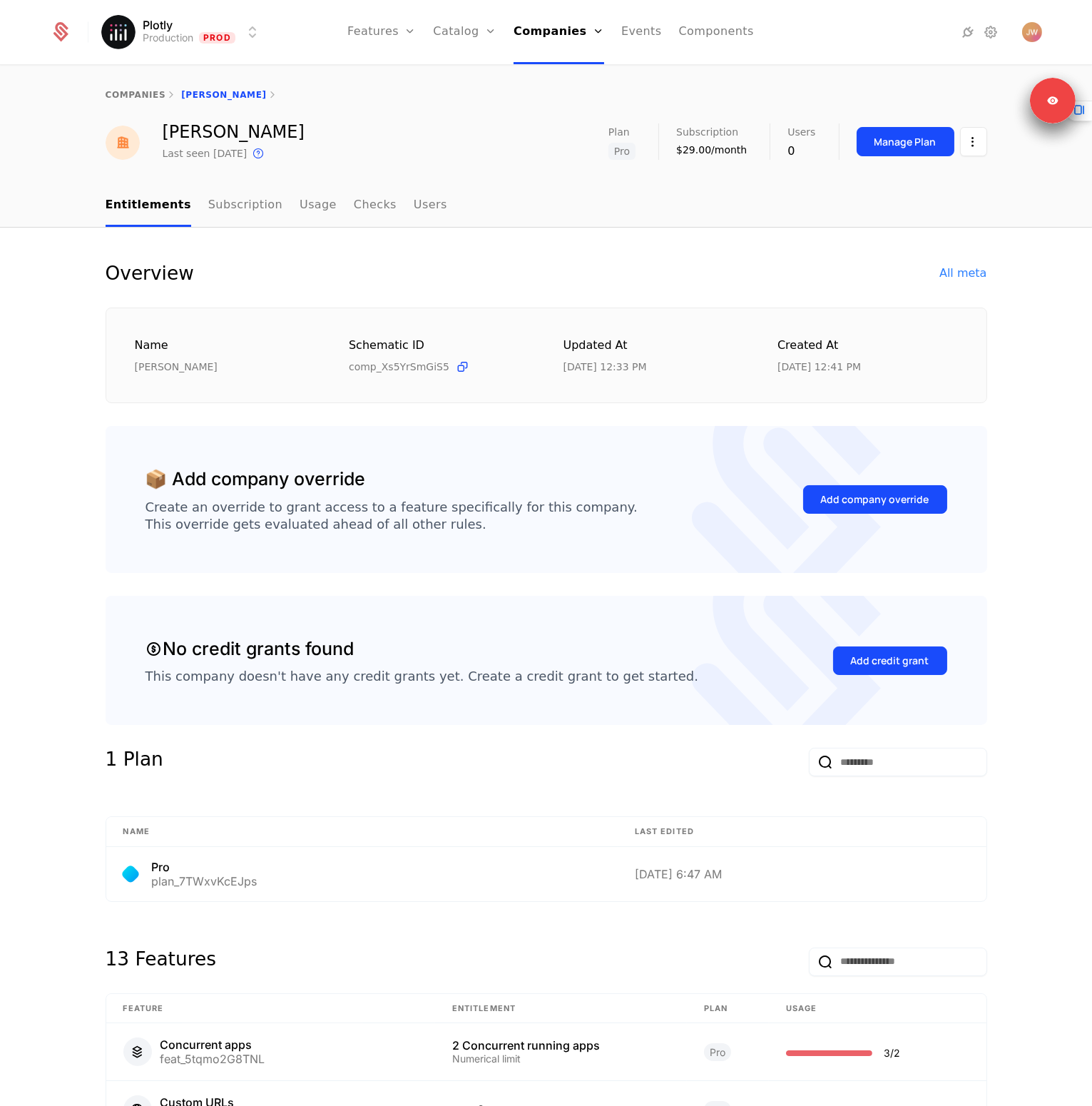
click at [849, 314] on div "Name Brian Julius Schematic ID comp_Xs5YrSmGiS5 Updated at 10/10/25, 12:33 PM C…" at bounding box center [546, 355] width 881 height 96
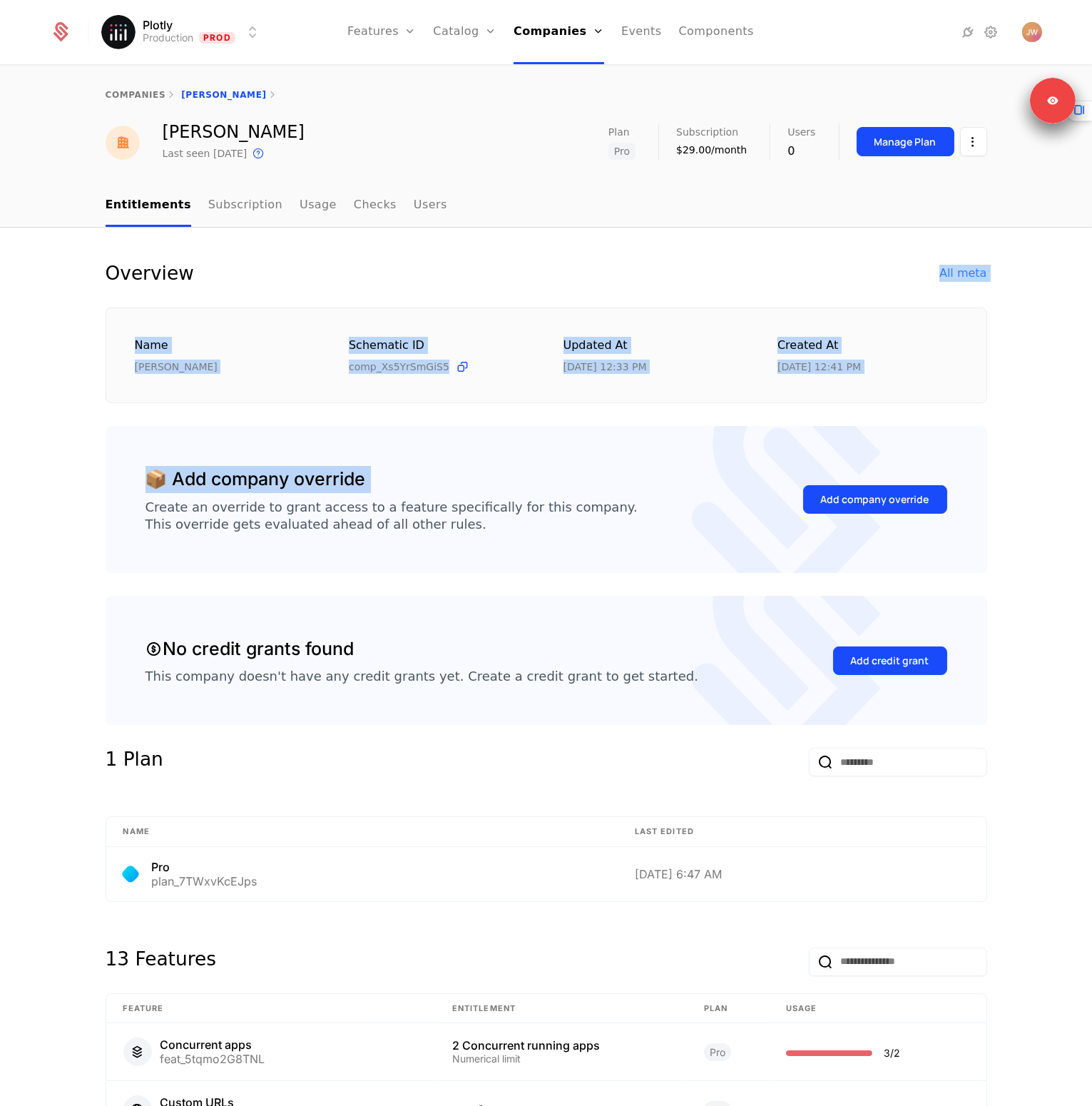
drag, startPoint x: 671, startPoint y: 254, endPoint x: 651, endPoint y: 423, distance: 170.2
click at [663, 420] on div "Overview All meta Name Brian Julius Schematic ID comp_Xs5YrSmGiS5 Updated at 10…" at bounding box center [546, 978] width 1092 height 1502
click at [652, 424] on div "Overview All meta Name Brian Julius Schematic ID comp_Xs5YrSmGiS5 Updated at 10…" at bounding box center [546, 979] width 881 height 1433
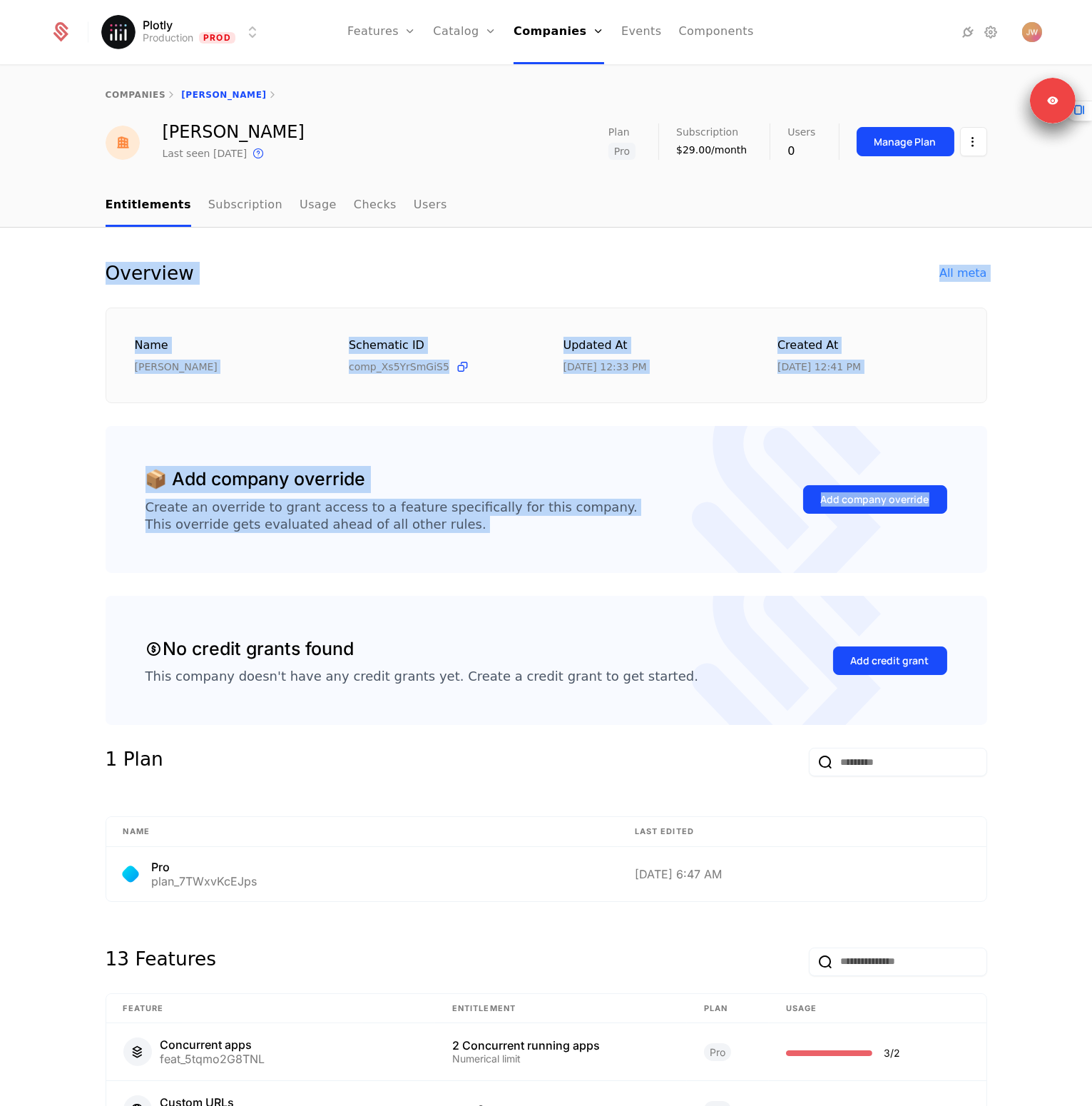
drag, startPoint x: 753, startPoint y: 452, endPoint x: 473, endPoint y: 211, distance: 369.4
click at [473, 211] on div "companies Brian Julius Brian Julius Last seen 4 days ago This is the date a tra…" at bounding box center [546, 586] width 1092 height 1040
click at [473, 211] on nav "Entitlements Subscription Usage Checks Users" at bounding box center [546, 206] width 881 height 42
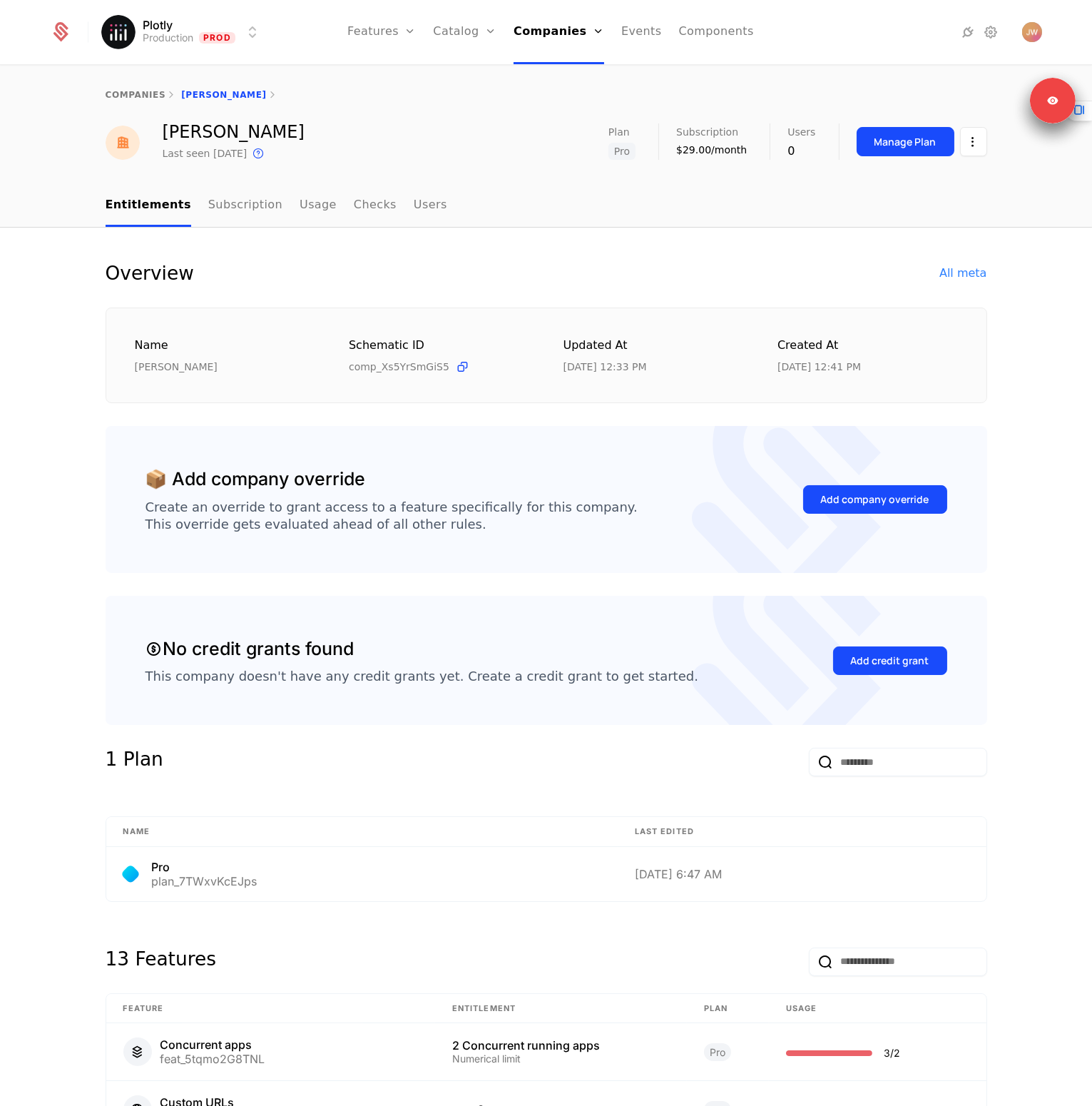
click at [473, 211] on nav "Entitlements Subscription Usage Checks Users" at bounding box center [546, 206] width 881 height 42
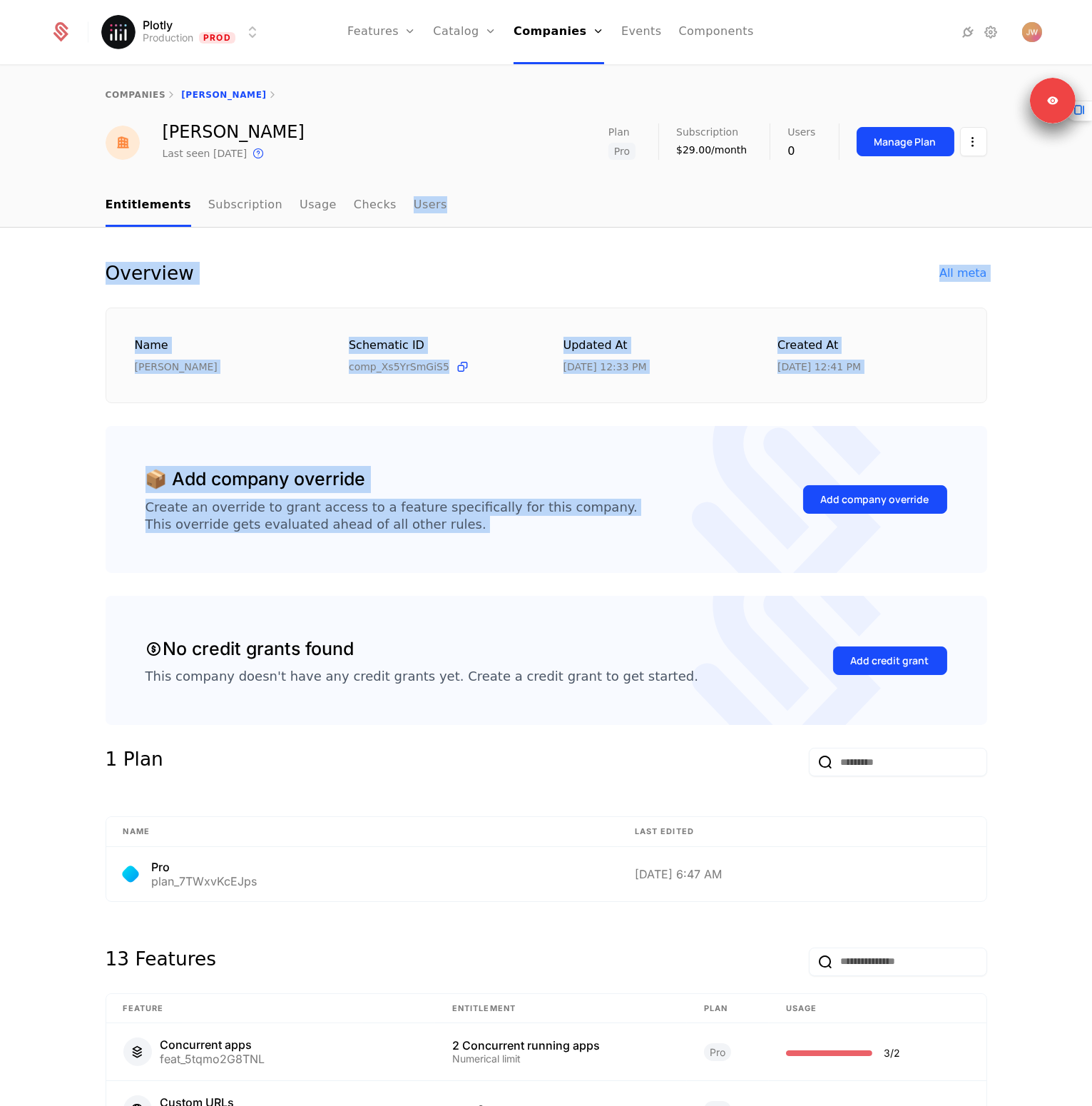
drag, startPoint x: 473, startPoint y: 211, endPoint x: 500, endPoint y: 532, distance: 322.1
click at [500, 532] on div "companies Brian Julius Brian Julius Last seen 4 days ago This is the date a tra…" at bounding box center [546, 586] width 1092 height 1040
drag, startPoint x: 534, startPoint y: 506, endPoint x: 34, endPoint y: 849, distance: 606.3
click at [534, 506] on div "Create an override to grant access to a feature specifically for this company. …" at bounding box center [392, 515] width 492 height 34
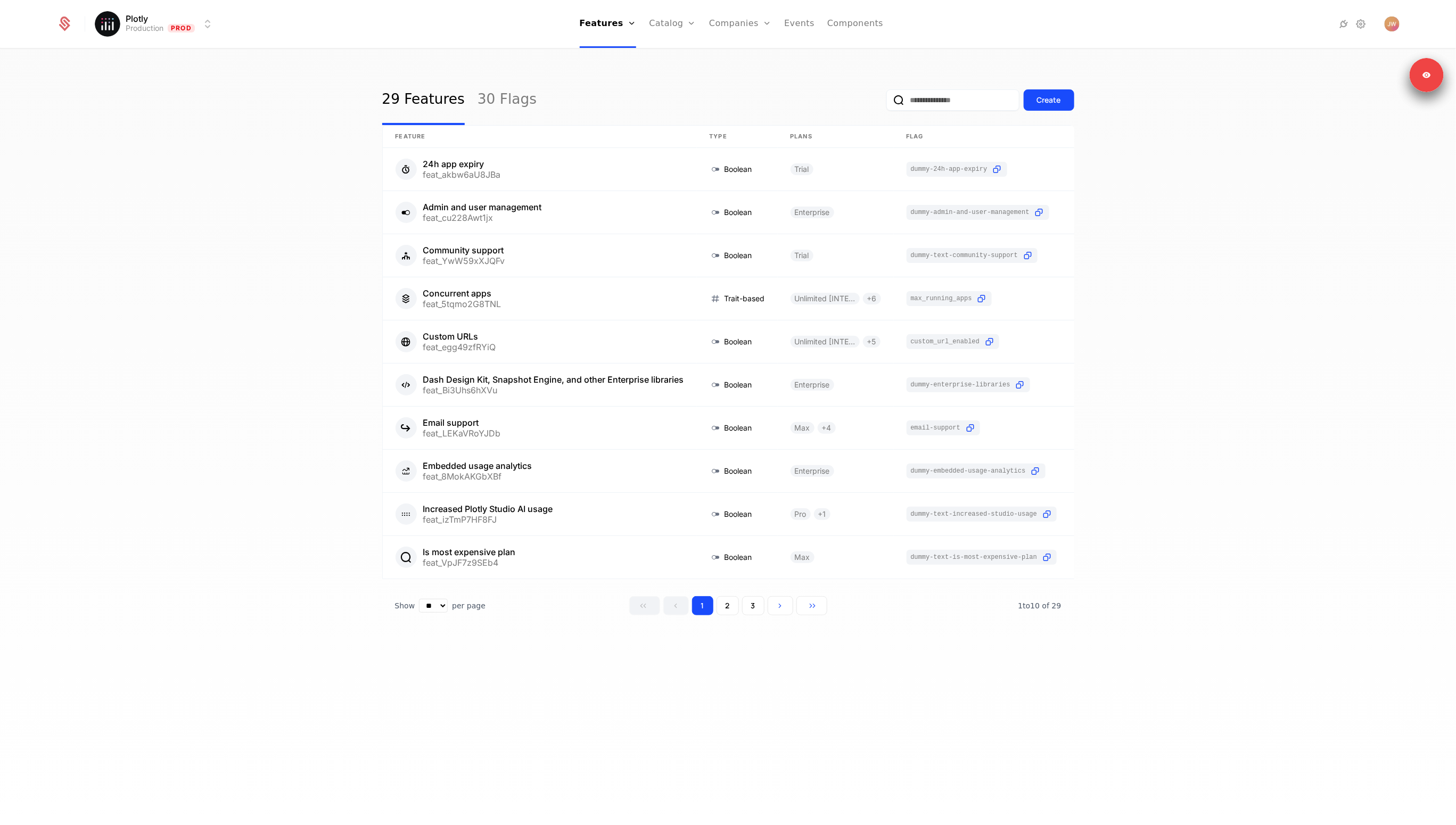
click at [618, 84] on div "29 Features 30 Flags Create" at bounding box center [728, 100] width 692 height 50
click at [687, 111] on div "29 Features 30 Flags Create" at bounding box center [728, 100] width 692 height 50
click at [1390, 23] on img "Open user button" at bounding box center [1392, 24] width 15 height 15
click at [1234, 113] on button "Sign out" at bounding box center [1299, 112] width 201 height 27
